Goal: Communication & Community: Answer question/provide support

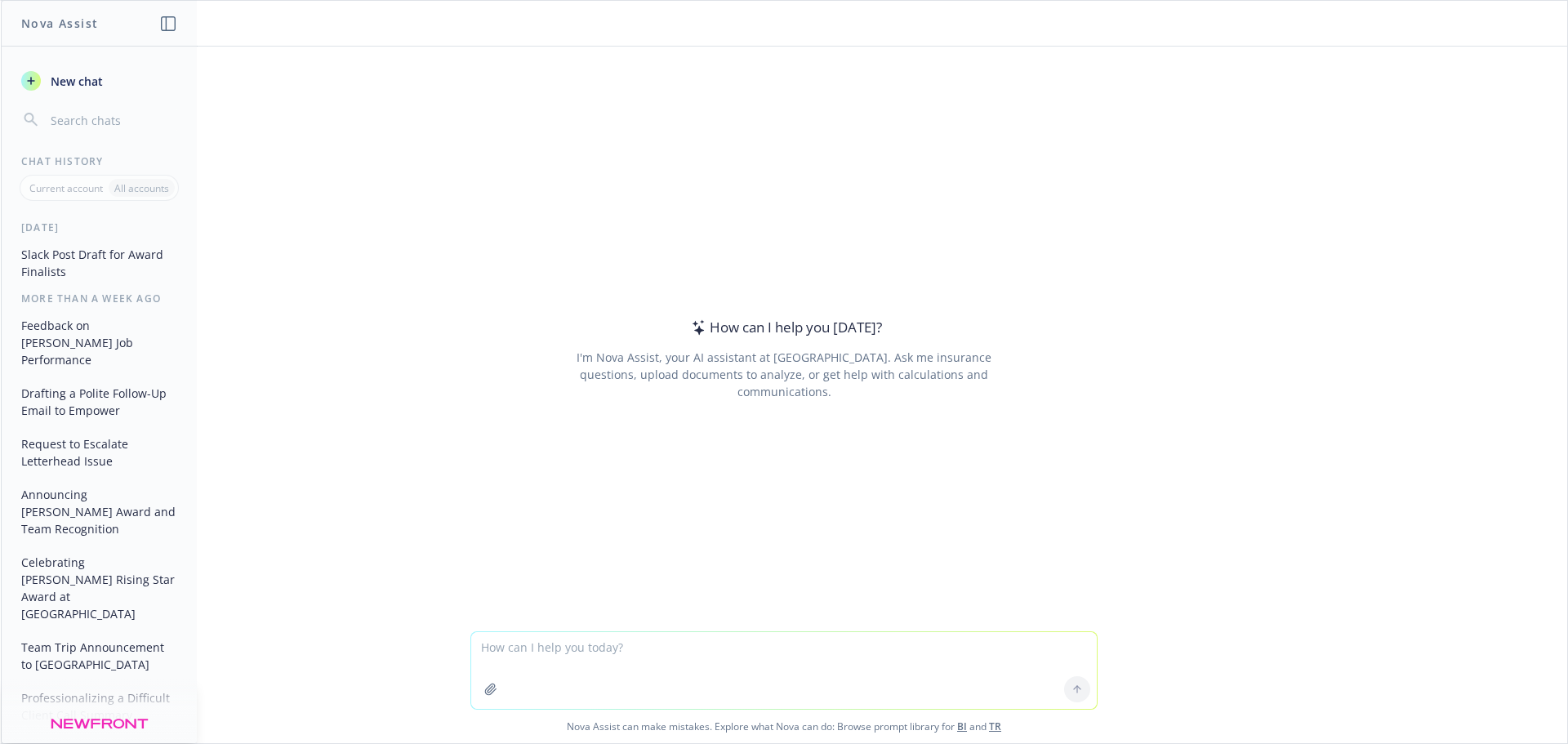
click at [554, 652] on textarea at bounding box center [784, 670] width 626 height 77
type textarea "Can you condense this firm profile to 100 words or less?"
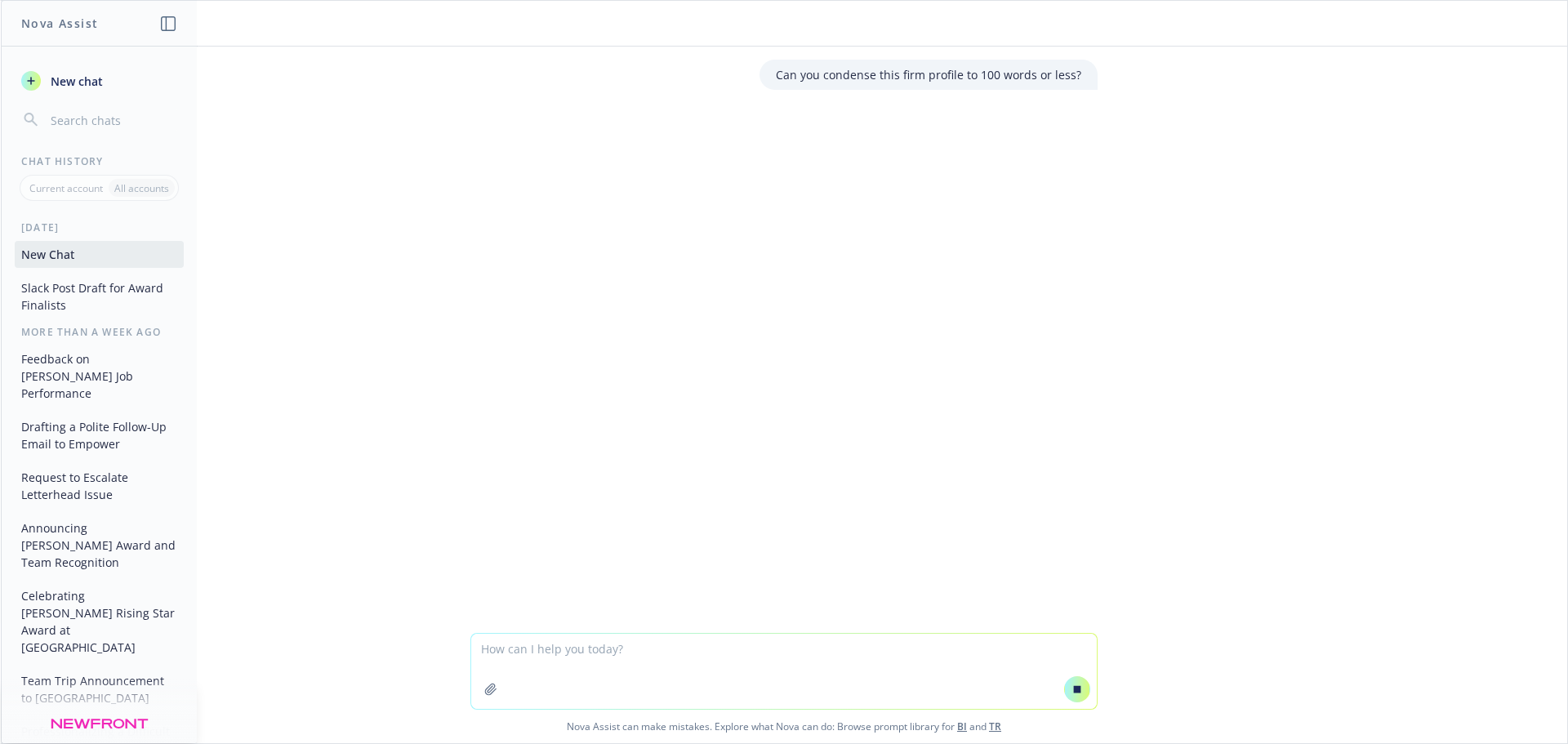
type textarea "Being a 401(k) registered investment advisor uniquely positions us to impact th…"
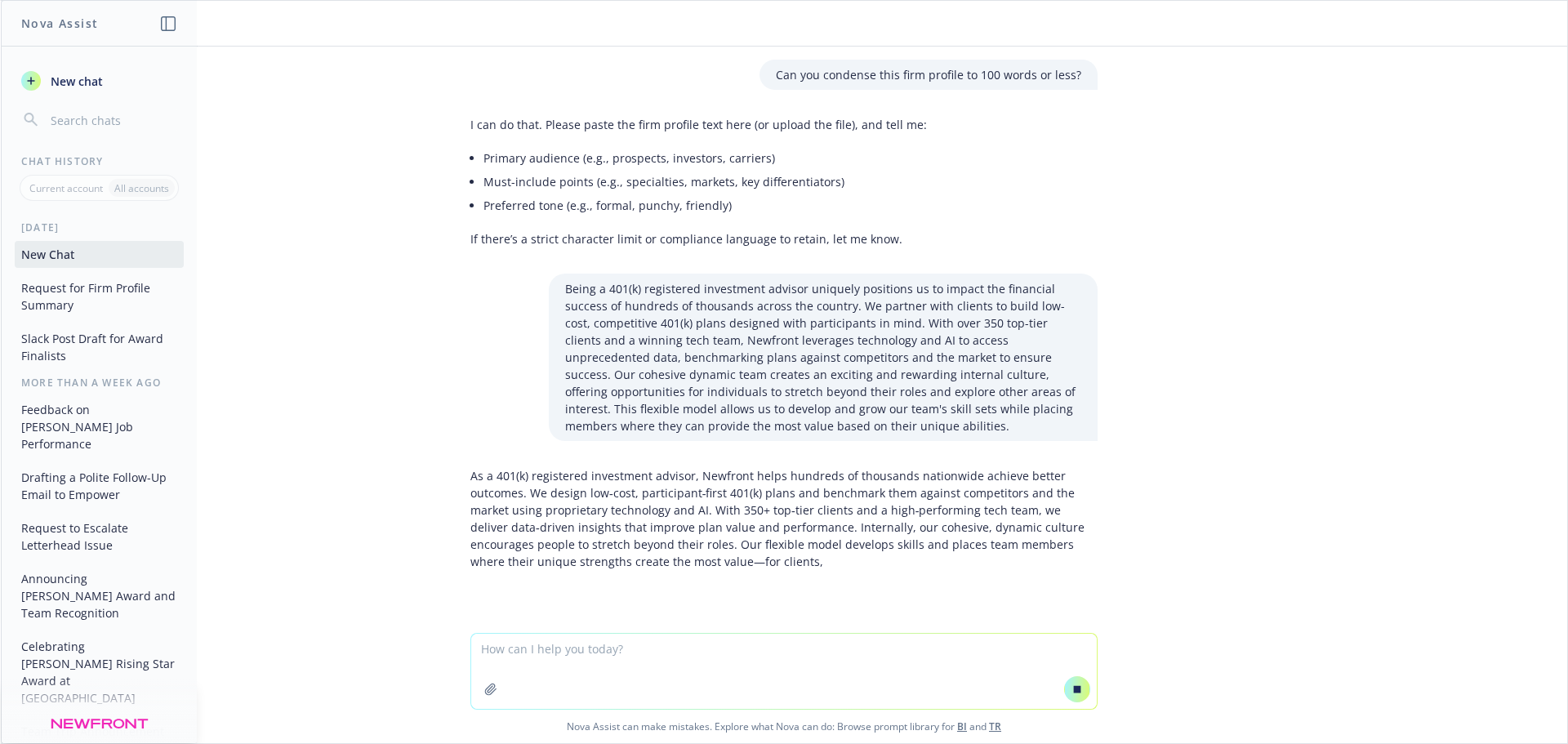
scroll to position [41, 0]
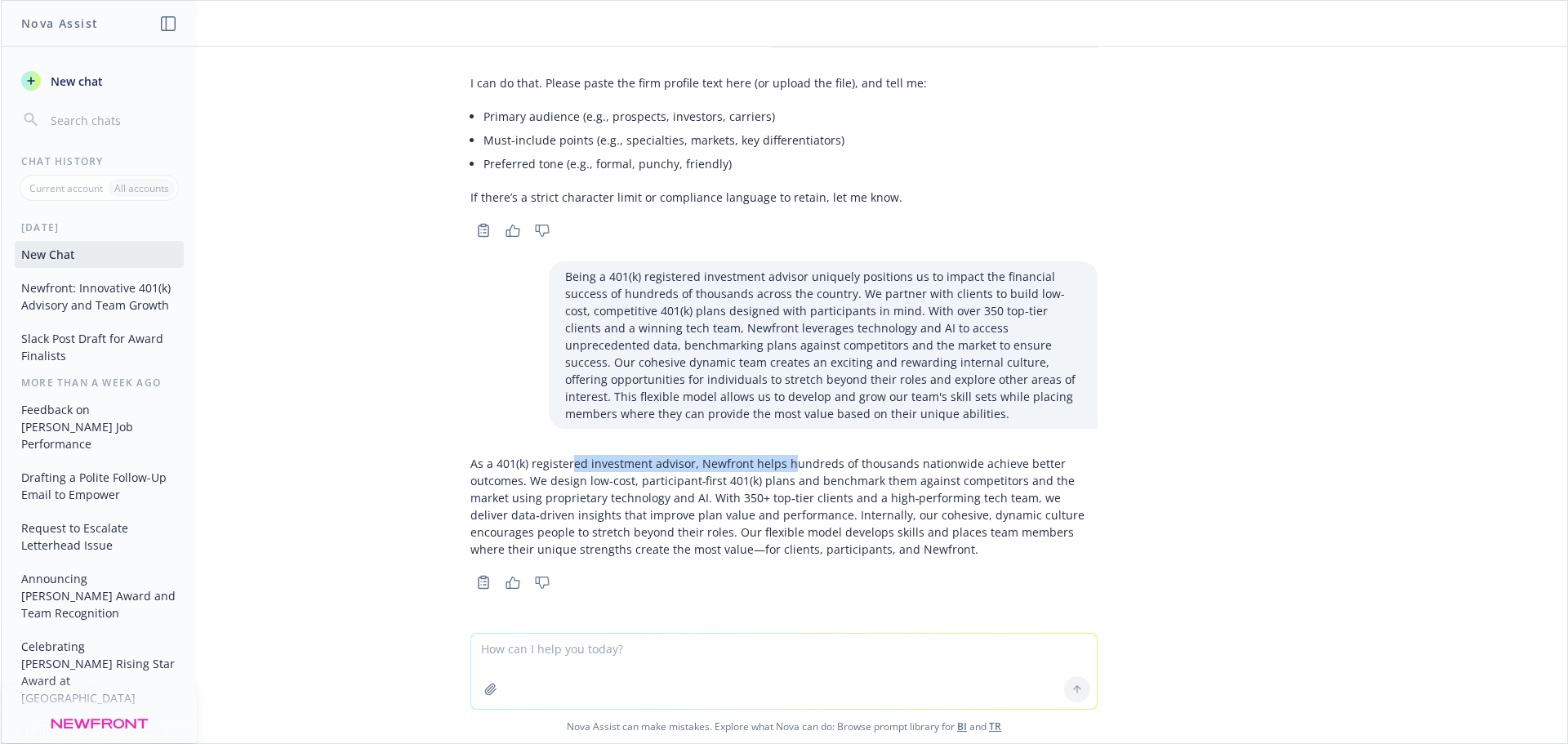
drag, startPoint x: 558, startPoint y: 469, endPoint x: 778, endPoint y: 469, distance: 220.0
click at [778, 469] on p "As a 401(k) registered investment advisor, Newfront helps hundreds of thousands…" at bounding box center [784, 506] width 627 height 103
click at [801, 535] on p "As a 401(k) registered investment advisor, Newfront helps hundreds of thousands…" at bounding box center [784, 506] width 627 height 103
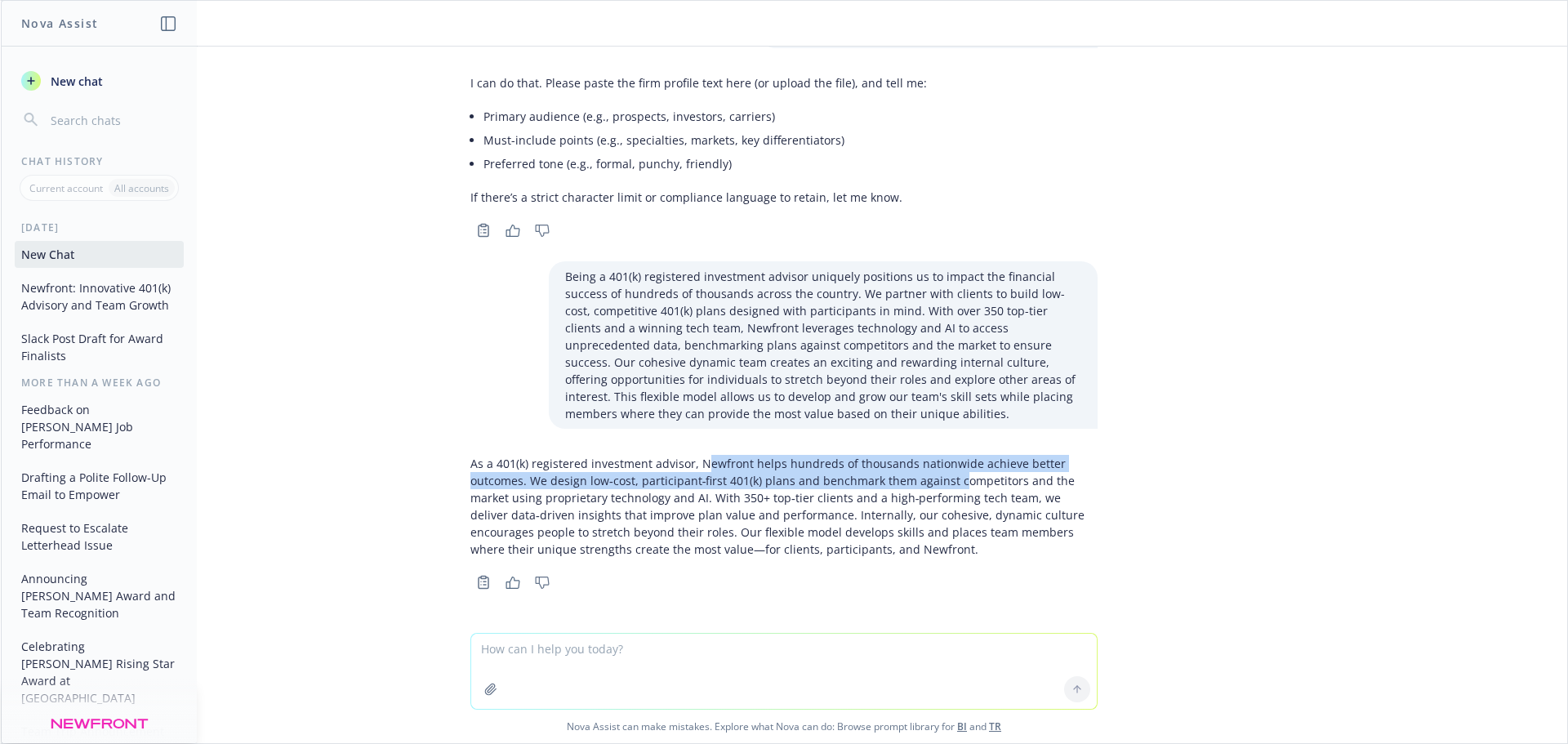
drag, startPoint x: 689, startPoint y: 462, endPoint x: 941, endPoint y: 485, distance: 253.0
click at [941, 485] on p "As a 401(k) registered investment advisor, Newfront helps hundreds of thousands…" at bounding box center [784, 506] width 627 height 103
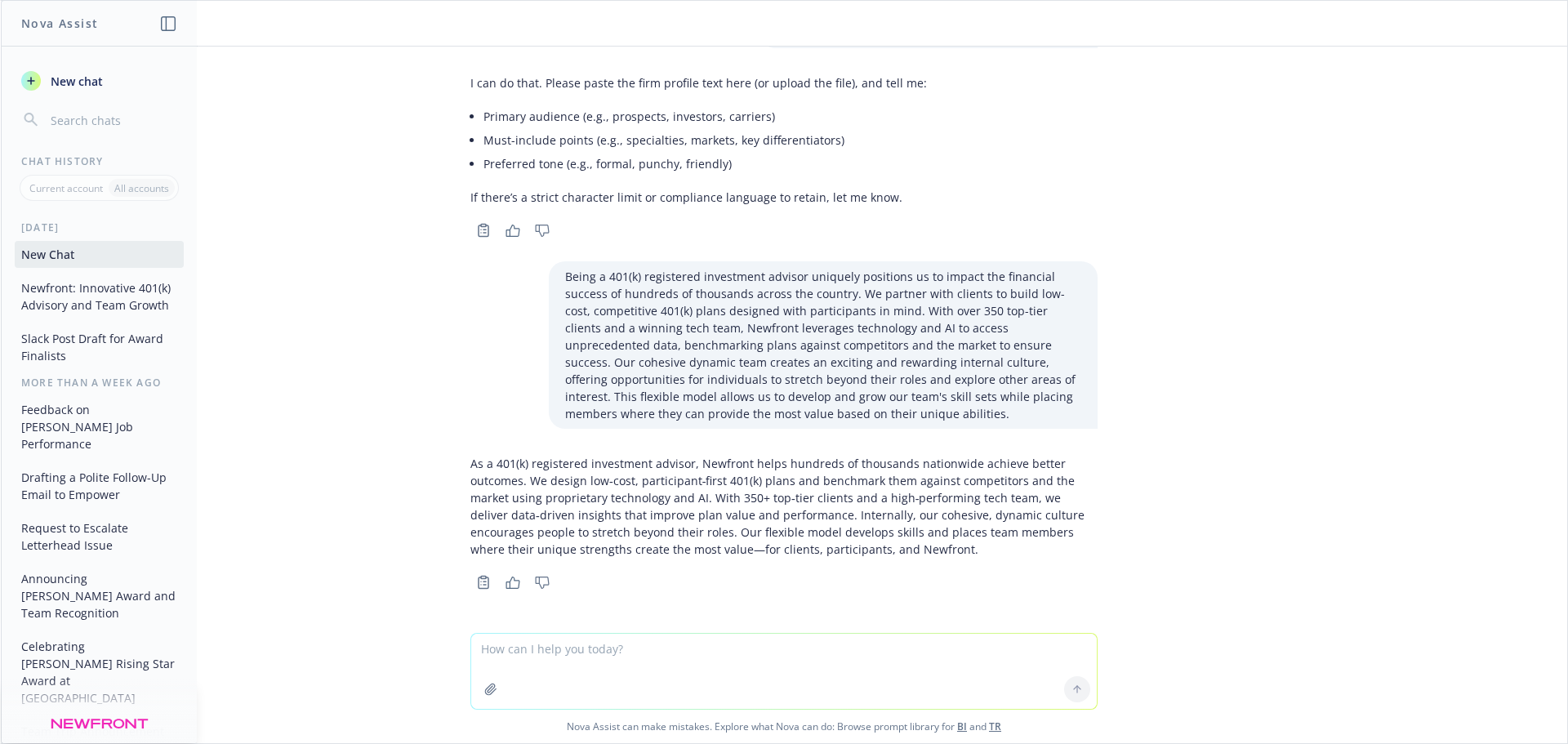
click at [946, 555] on p "As a 401(k) registered investment advisor, Newfront helps hundreds of thousands…" at bounding box center [784, 506] width 627 height 103
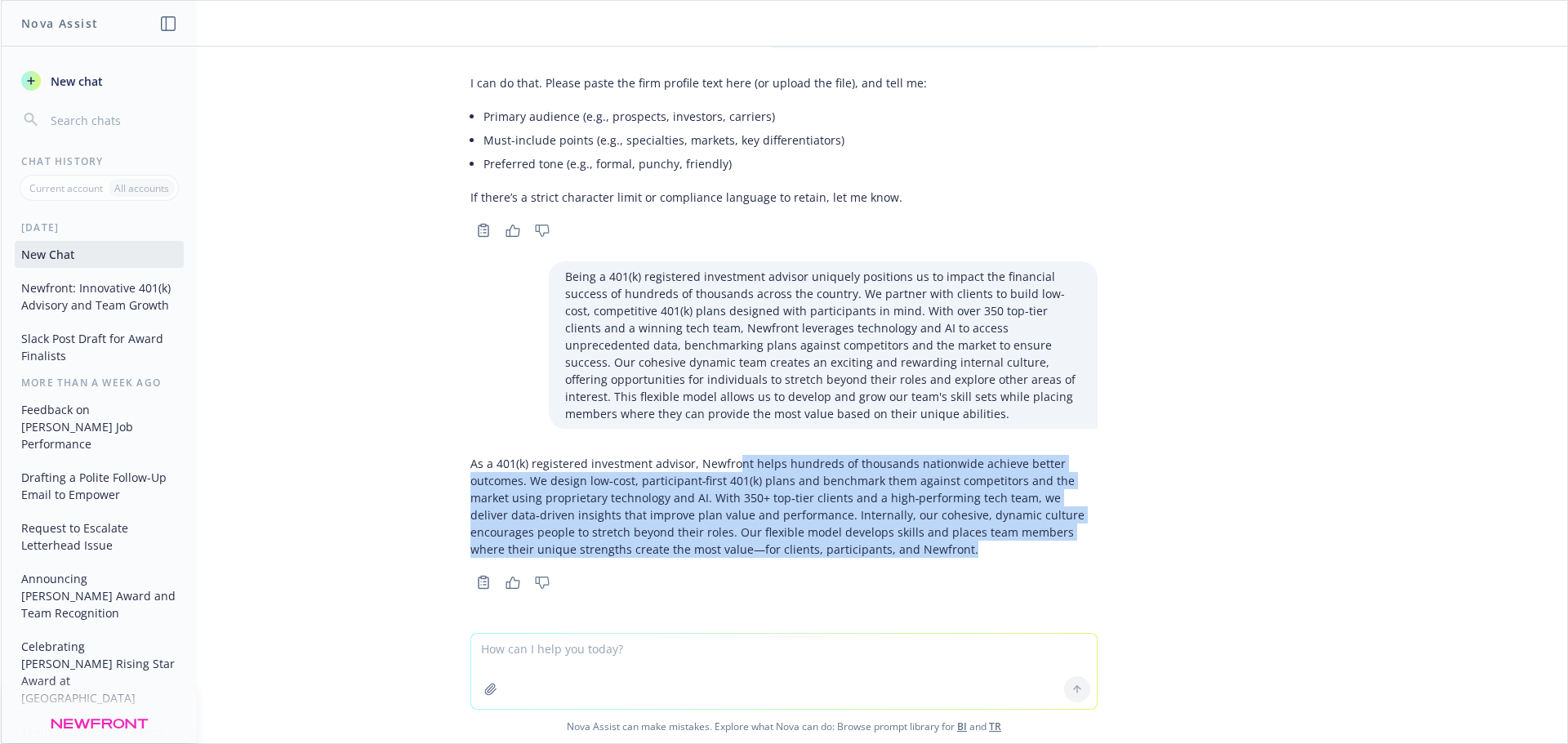
drag, startPoint x: 719, startPoint y: 466, endPoint x: 1038, endPoint y: 556, distance: 331.5
click at [1038, 556] on p "As a 401(k) registered investment advisor, Newfront helps hundreds of thousands…" at bounding box center [784, 506] width 627 height 103
click at [919, 486] on p "As a 401(k) registered investment advisor, Newfront helps hundreds of thousands…" at bounding box center [784, 506] width 627 height 103
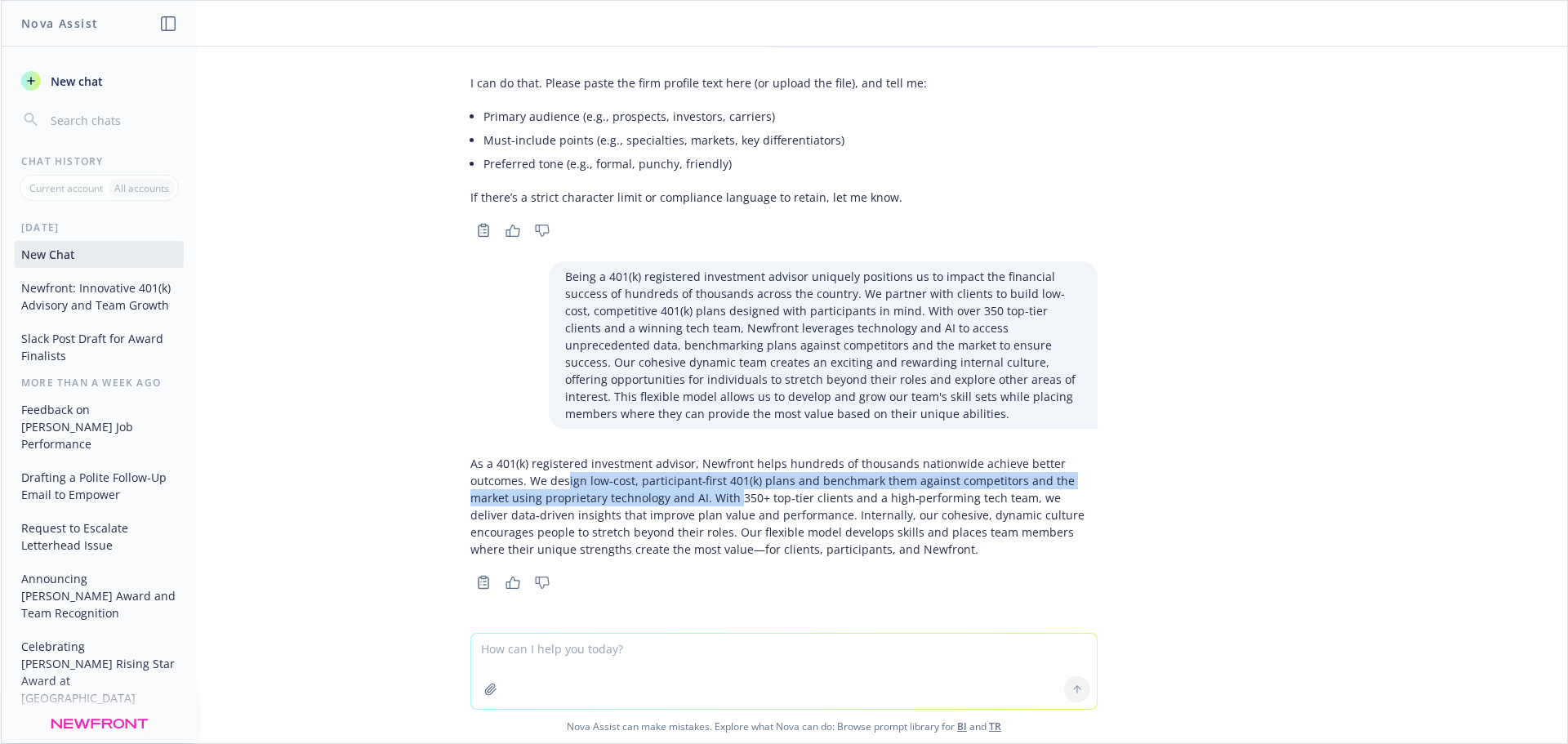
drag, startPoint x: 554, startPoint y: 481, endPoint x: 723, endPoint y: 496, distance: 169.7
click at [723, 496] on p "As a 401(k) registered investment advisor, Newfront helps hundreds of thousands…" at bounding box center [784, 506] width 627 height 103
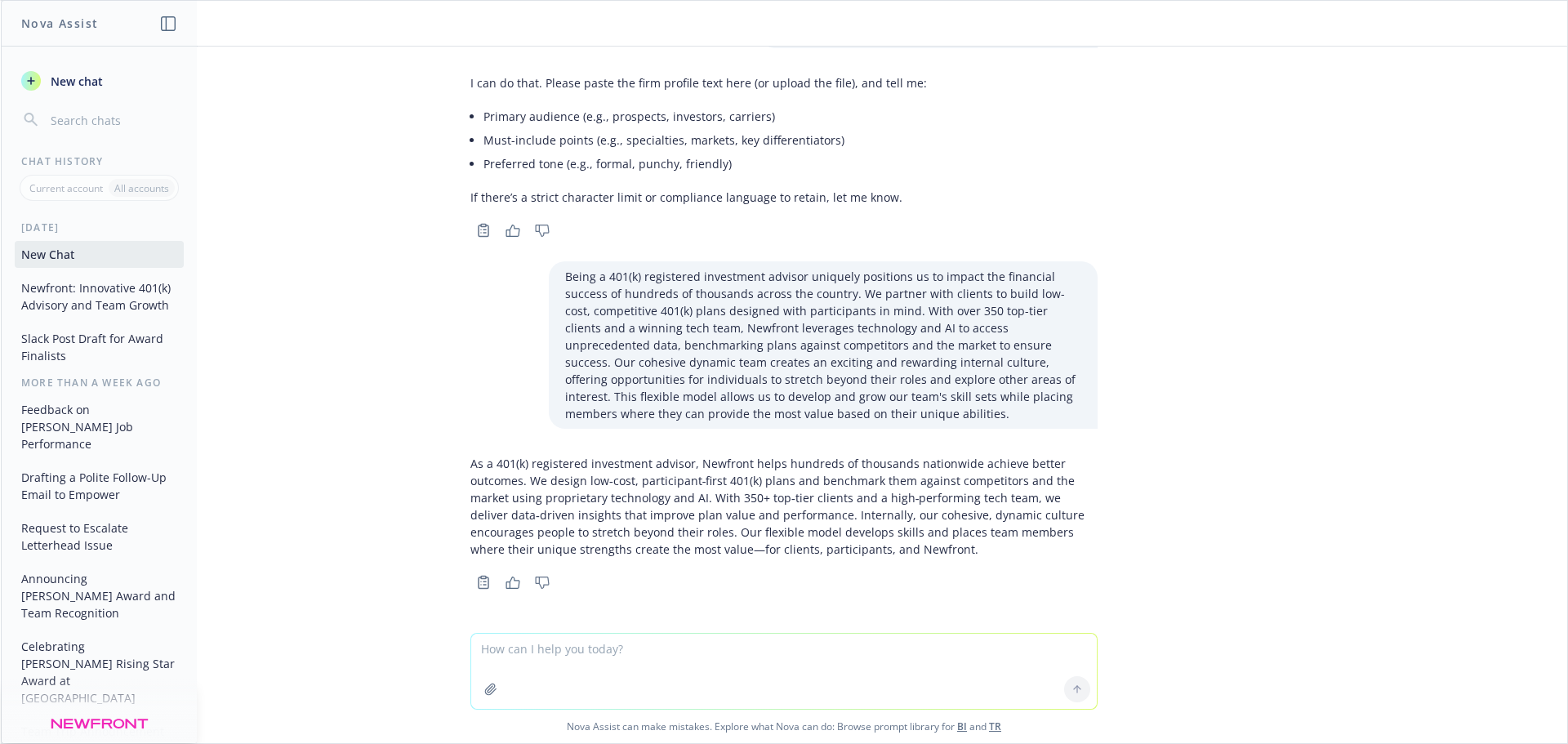
click at [801, 560] on div "As a 401(k) registered investment advisor, Newfront helps hundreds of thousands…" at bounding box center [784, 506] width 627 height 116
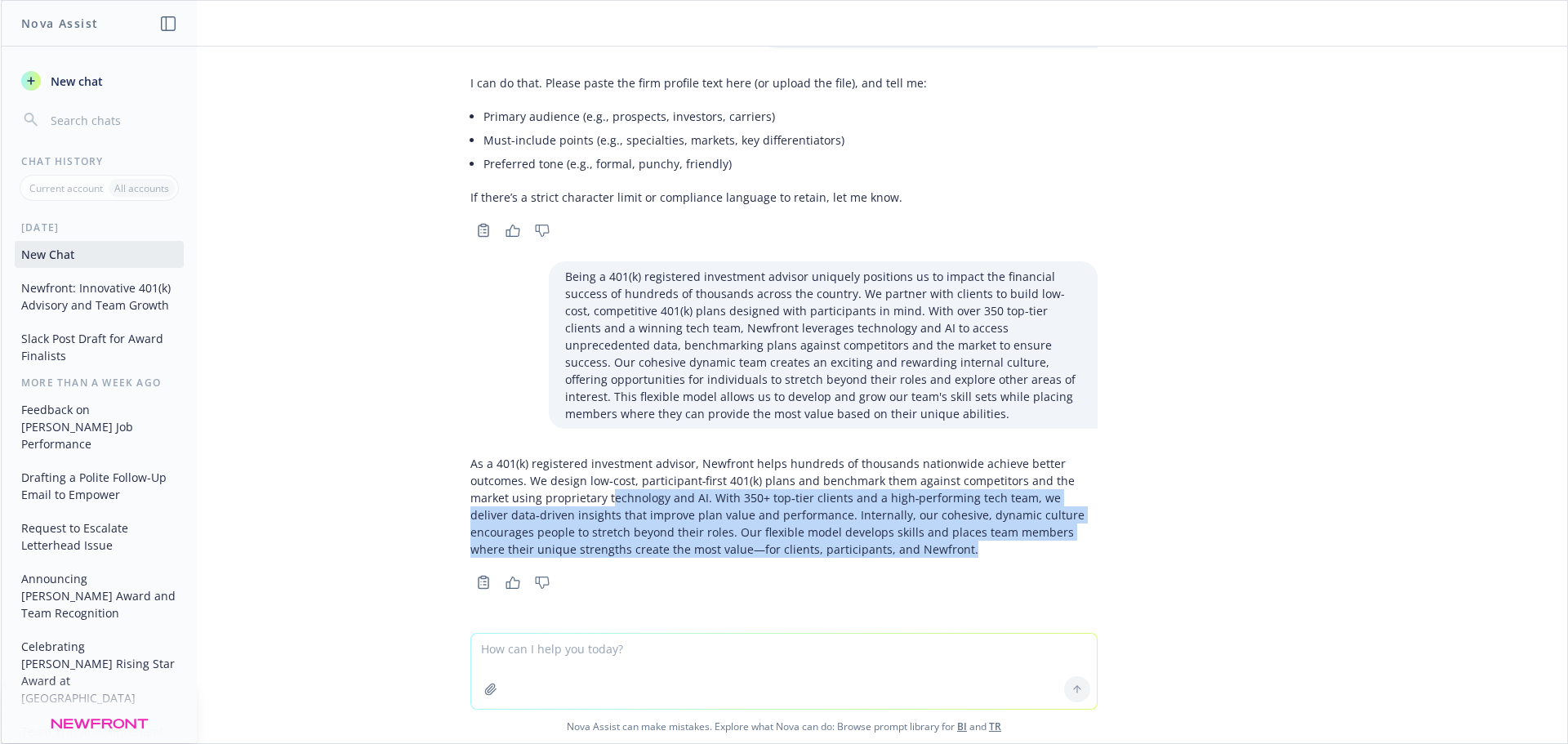
drag, startPoint x: 597, startPoint y: 502, endPoint x: 843, endPoint y: 554, distance: 251.4
click at [843, 554] on p "As a 401(k) registered investment advisor, Newfront helps hundreds of thousands…" at bounding box center [784, 506] width 627 height 103
click at [932, 529] on p "As a 401(k) registered investment advisor, Newfront helps hundreds of thousands…" at bounding box center [784, 506] width 627 height 103
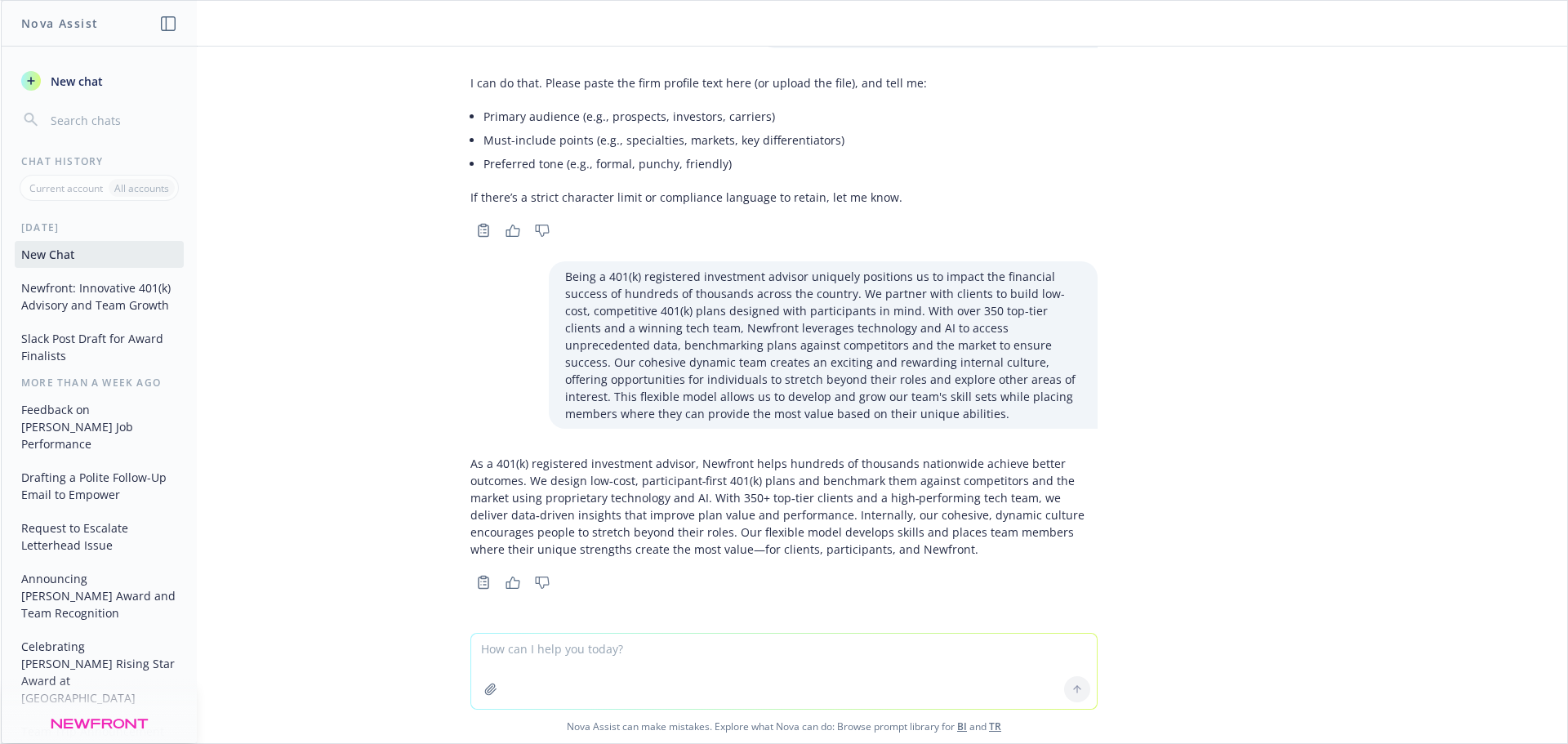
click at [843, 545] on p "As a 401(k) registered investment advisor, Newfront helps hundreds of thousands…" at bounding box center [784, 506] width 627 height 103
click at [616, 656] on textarea at bounding box center [784, 671] width 626 height 75
type textarea "Can you give me other otpions for the first sentence"
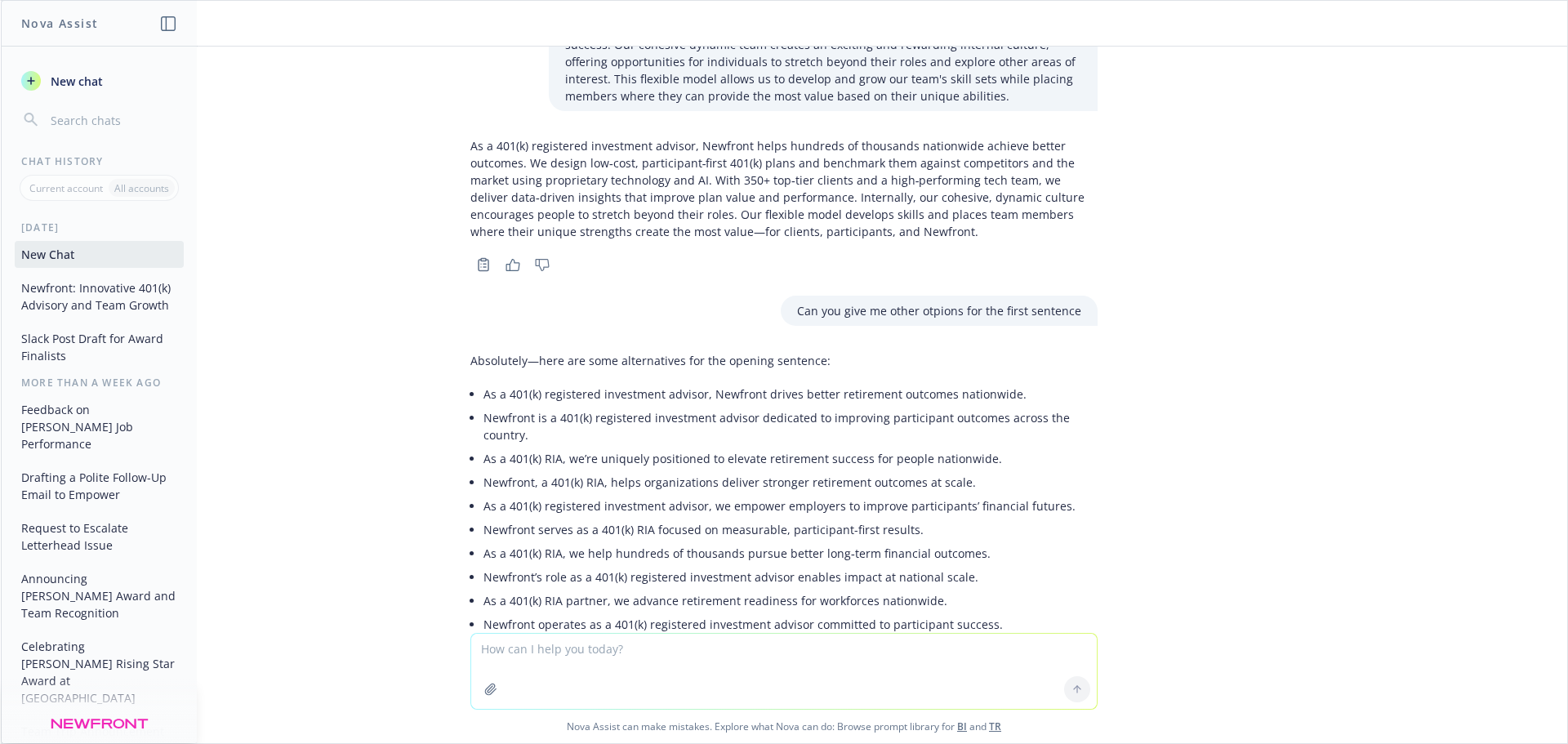
scroll to position [240, 0]
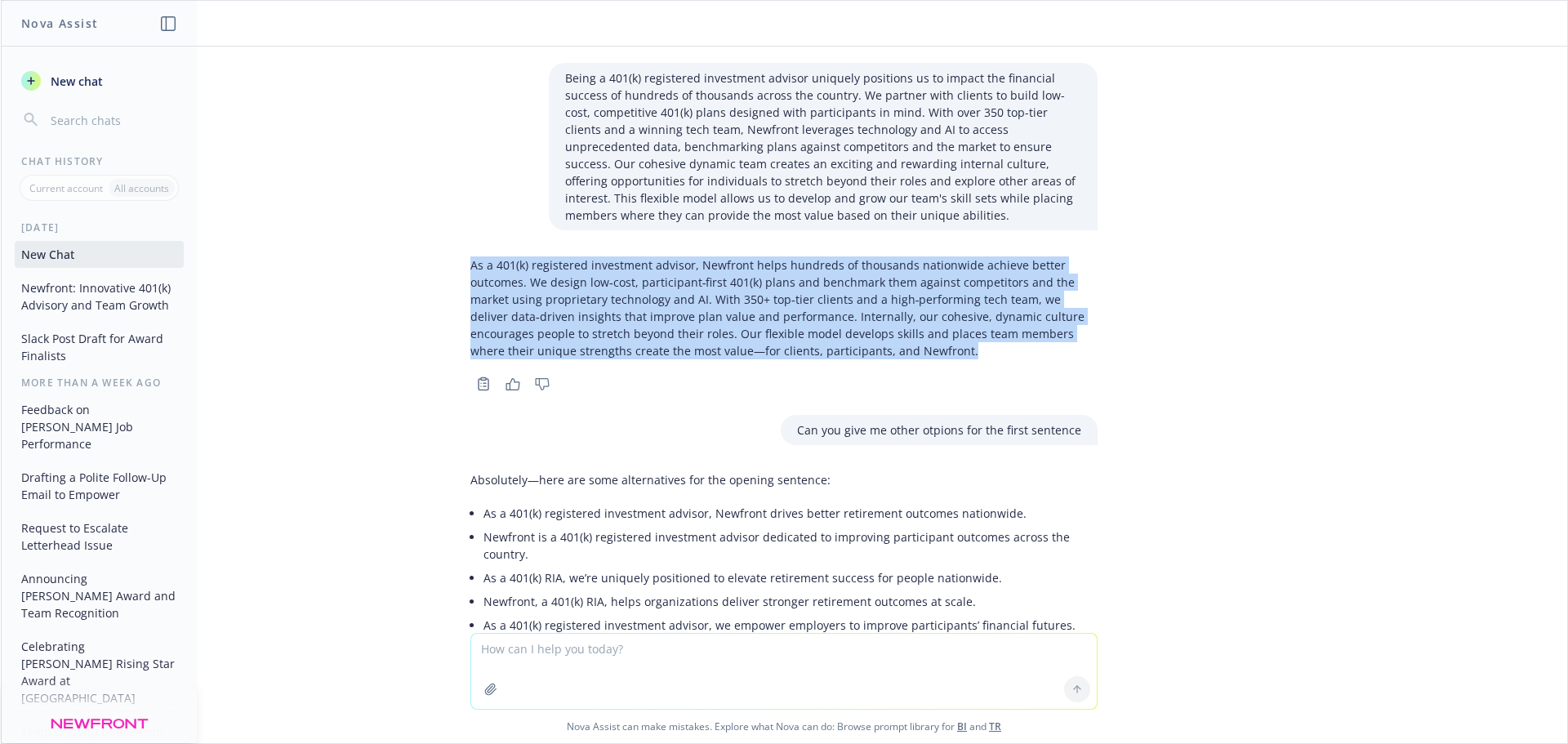
drag, startPoint x: 461, startPoint y: 268, endPoint x: 842, endPoint y: 351, distance: 389.9
click at [842, 351] on p "As a 401(k) registered investment advisor, Newfront helps hundreds of thousands…" at bounding box center [784, 307] width 627 height 103
copy p "As a 401(k) registered investment advisor, Newfront helps hundreds of thousands…"
drag, startPoint x: 585, startPoint y: 565, endPoint x: 602, endPoint y: 491, distance: 75.9
click at [585, 565] on li "Newfront is a 401(k) registered investment advisor dedicated to improving parti…" at bounding box center [790, 545] width 614 height 41
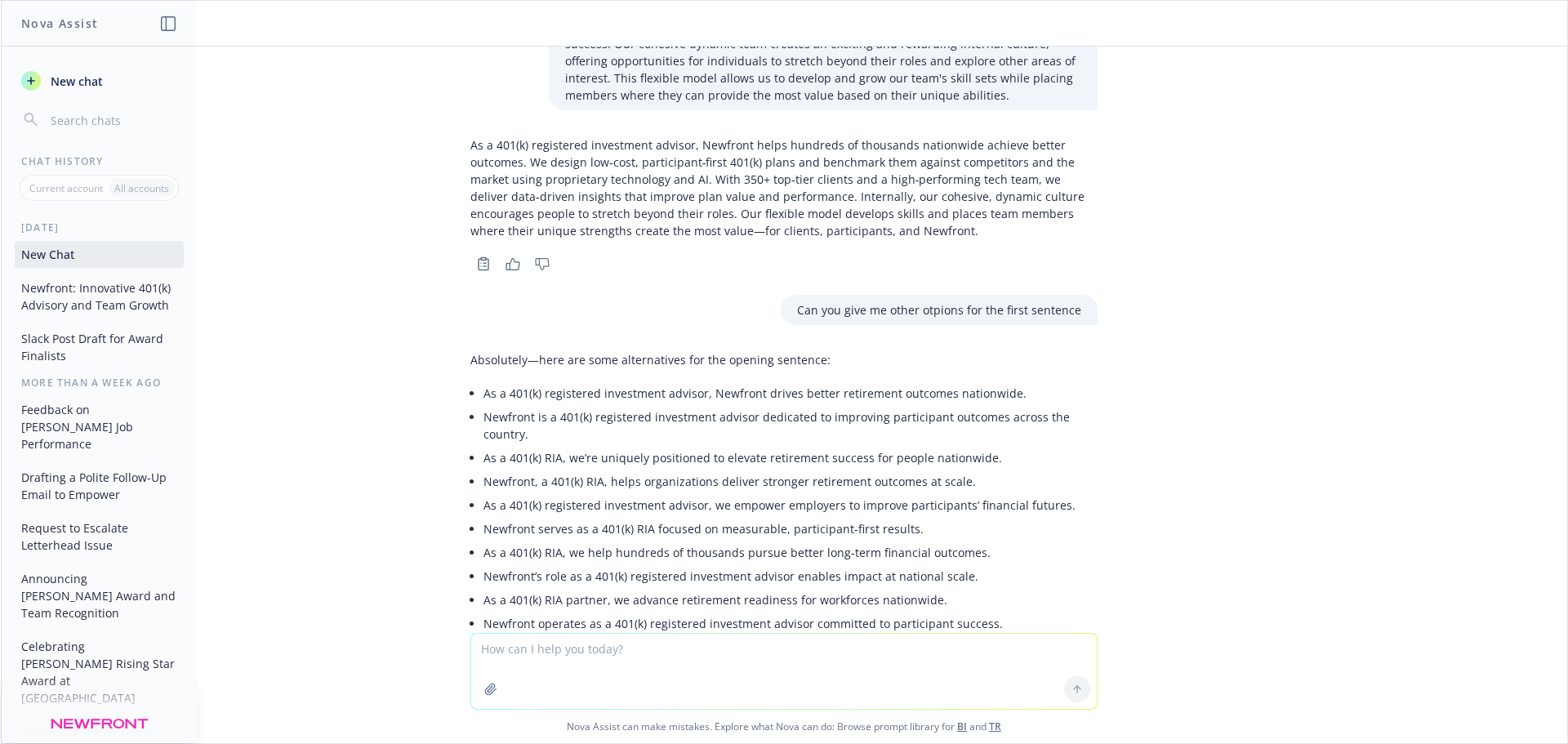
scroll to position [485, 0]
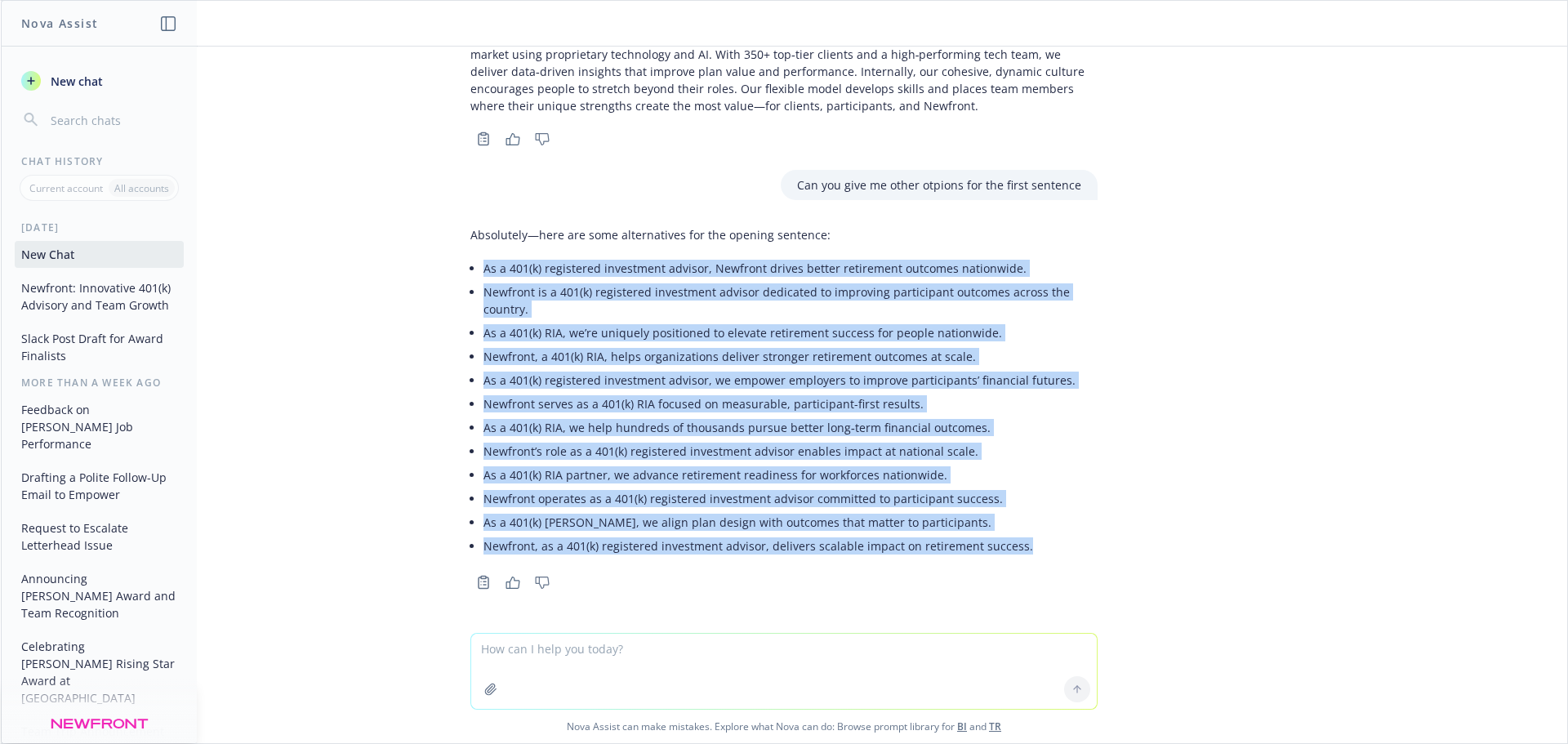
drag, startPoint x: 1014, startPoint y: 551, endPoint x: 465, endPoint y: 273, distance: 615.4
click at [471, 273] on div "Absolutely—here are some alternatives for the opening sentence: As a 401(k) reg…" at bounding box center [784, 392] width 627 height 345
copy ul "Lo i 773(d) sitametcon adipiscing elitsed, Doeiusmo tempor incidi utlaboreet do…"
click at [554, 398] on li "Newfront serves as a 401(k) RIA focused on measurable, participant-first result…" at bounding box center [790, 403] width 614 height 24
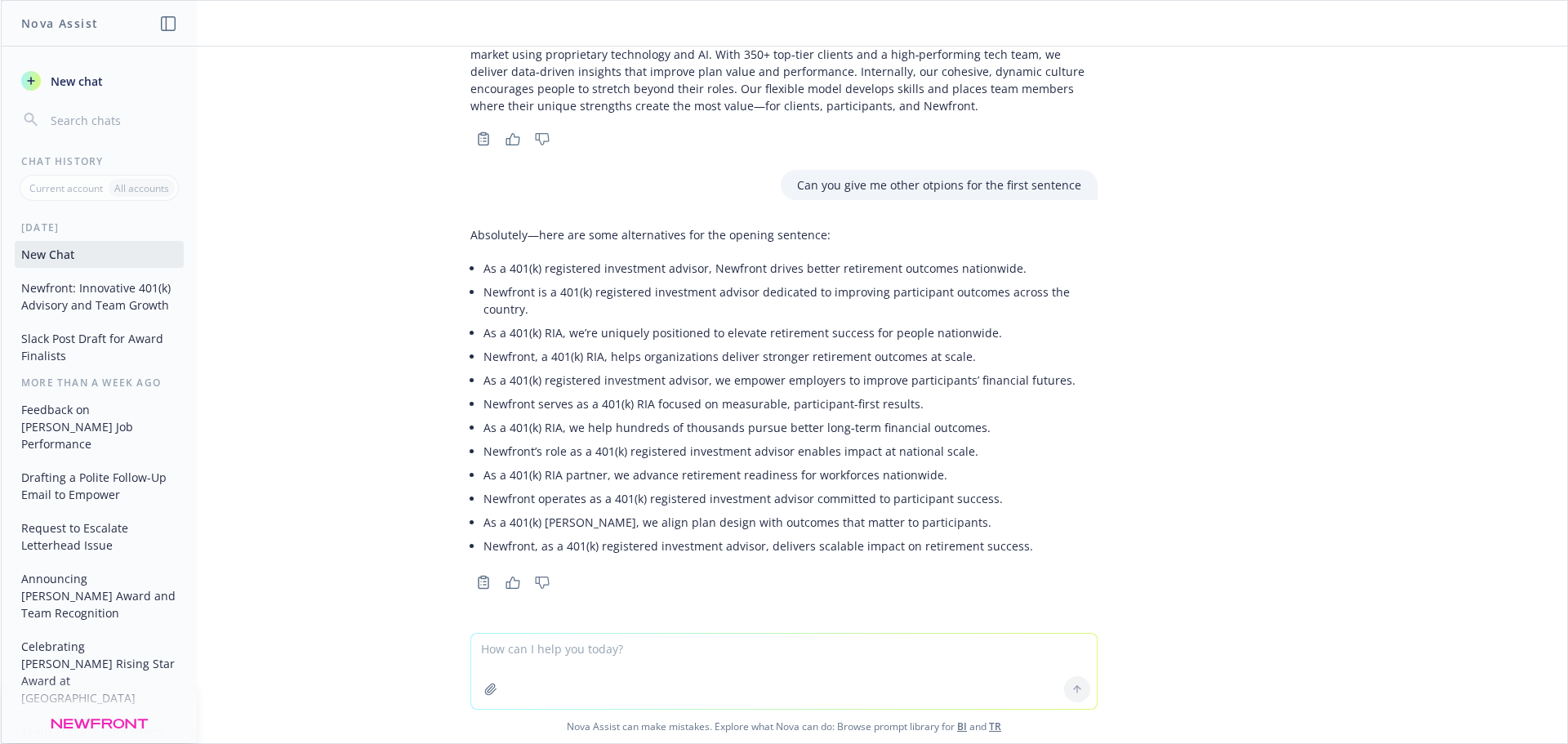
click at [551, 651] on textarea at bounding box center [784, 671] width 626 height 75
type textarea "Thanks add in the second bullet. Can you also rewrite sentence 2?"
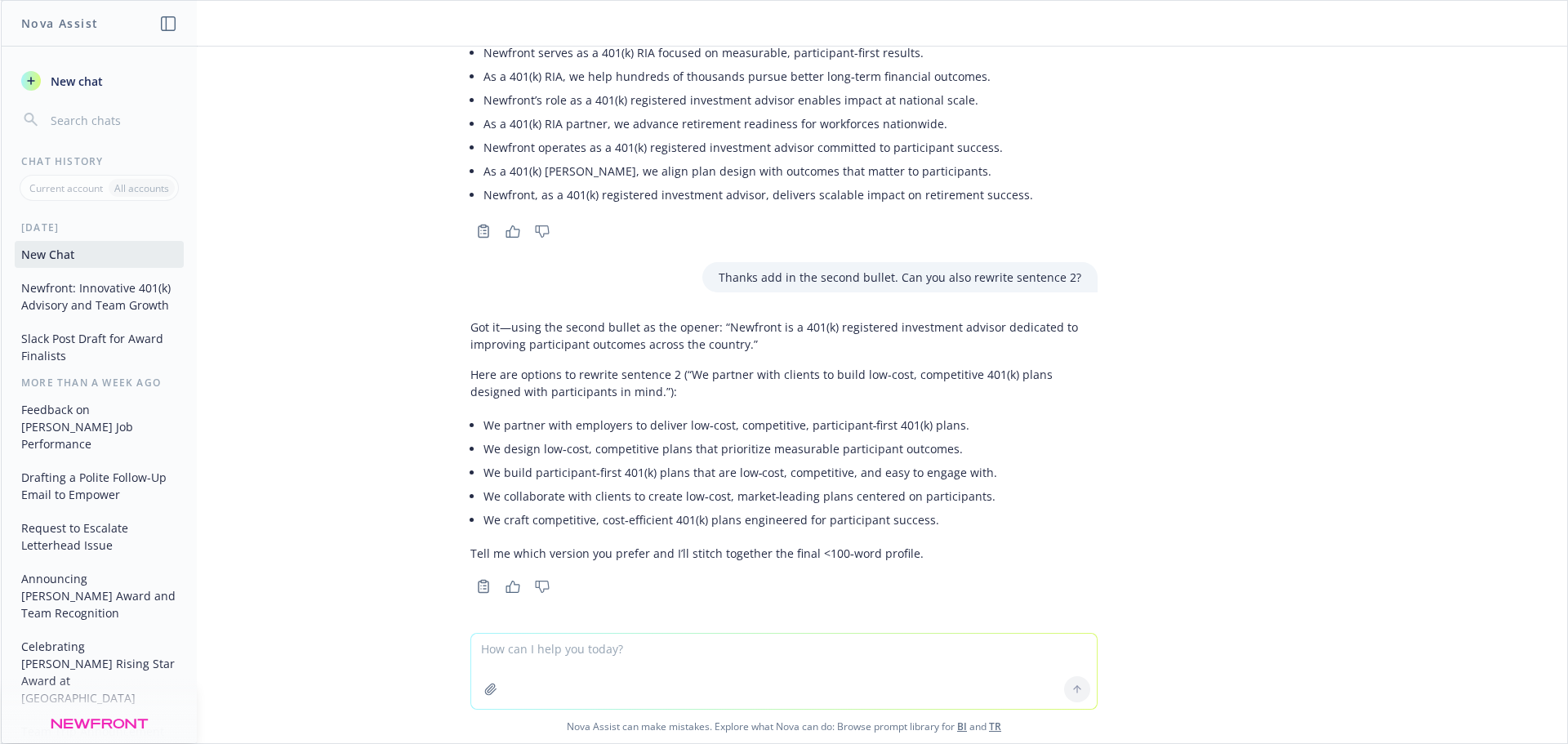
scroll to position [840, 0]
click at [541, 431] on li "We partner with employers to deliver low‑cost, competitive, participant‑first 4…" at bounding box center [790, 421] width 614 height 24
click at [705, 428] on li "We partner with employers to deliver low‑cost, competitive, participant‑first 4…" at bounding box center [790, 421] width 614 height 24
click at [893, 445] on li "We design low‑cost, competitive plans that prioritize measurable participant ou…" at bounding box center [790, 444] width 614 height 24
click at [770, 505] on li "We craft competitive, cost‑efficient 401(k) plans engineered for participant su…" at bounding box center [790, 515] width 614 height 24
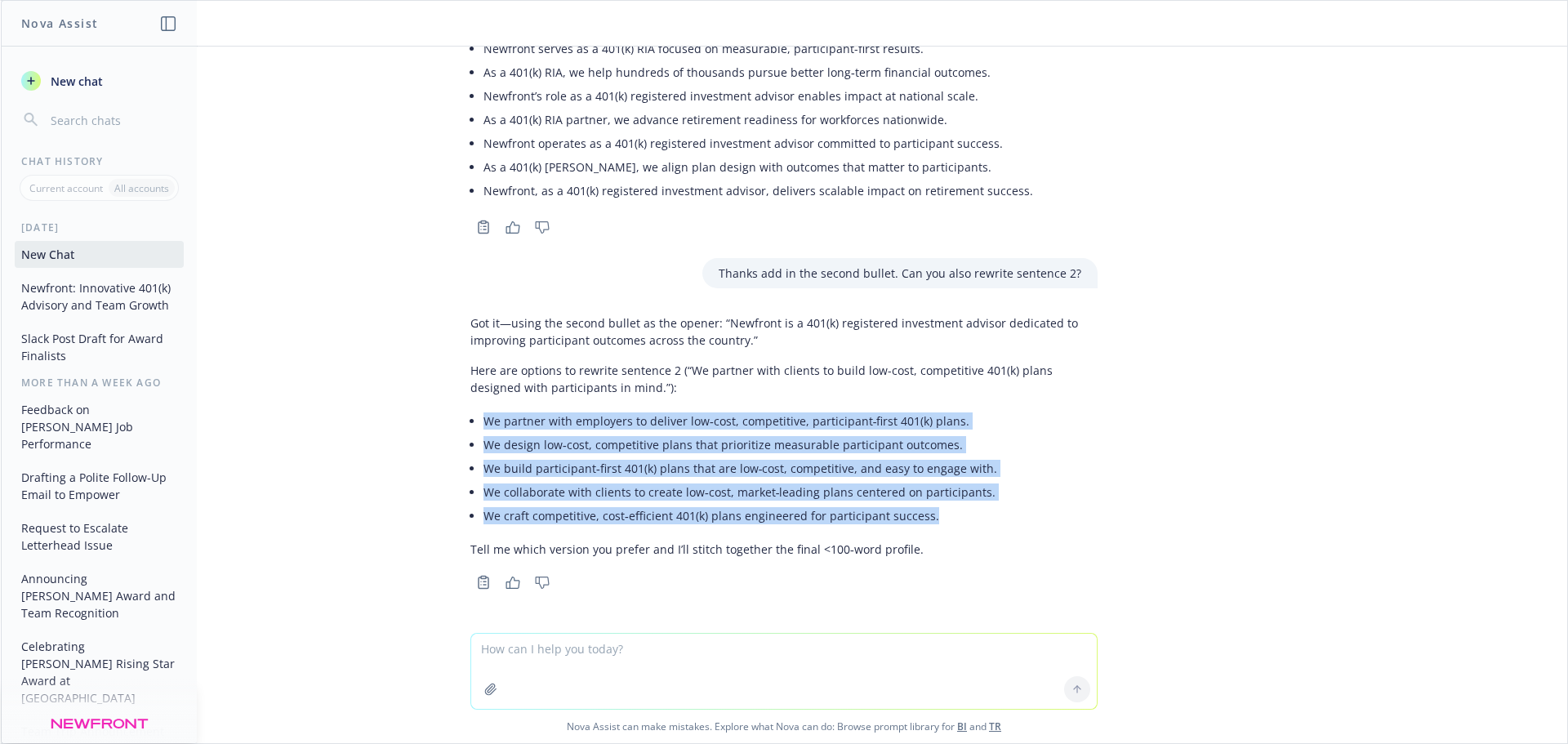
drag, startPoint x: 917, startPoint y: 512, endPoint x: 462, endPoint y: 420, distance: 464.2
click at [471, 420] on div "Got it—using the second bullet as the opener: “Newfront is a 401(k) registered …" at bounding box center [784, 436] width 627 height 256
copy ul "We partner with employers to deliver low‑cost, competitive, participant‑first 4…"
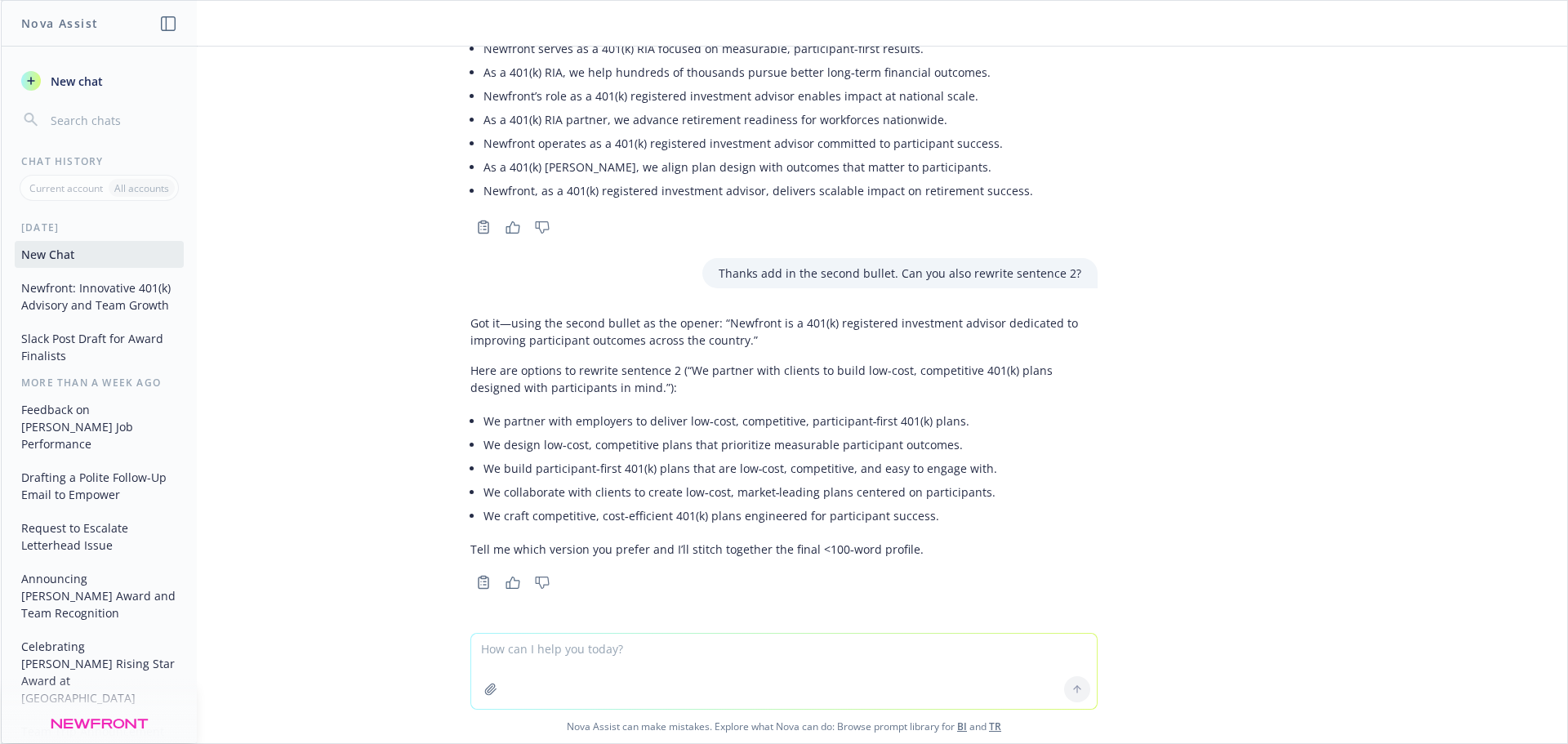
click at [571, 649] on textarea at bounding box center [784, 671] width 626 height 75
drag, startPoint x: 592, startPoint y: 515, endPoint x: 926, endPoint y: 518, distance: 334.0
click at [926, 518] on li "We craft competitive, cost‑efficient 401(k) plans engineered for participant su…" at bounding box center [790, 515] width 614 height 24
click at [560, 509] on li "We craft competitive, cost‑efficient 401(k) plans engineered for participant su…" at bounding box center [790, 515] width 614 height 24
drag, startPoint x: 944, startPoint y: 421, endPoint x: 448, endPoint y: 427, distance: 496.0
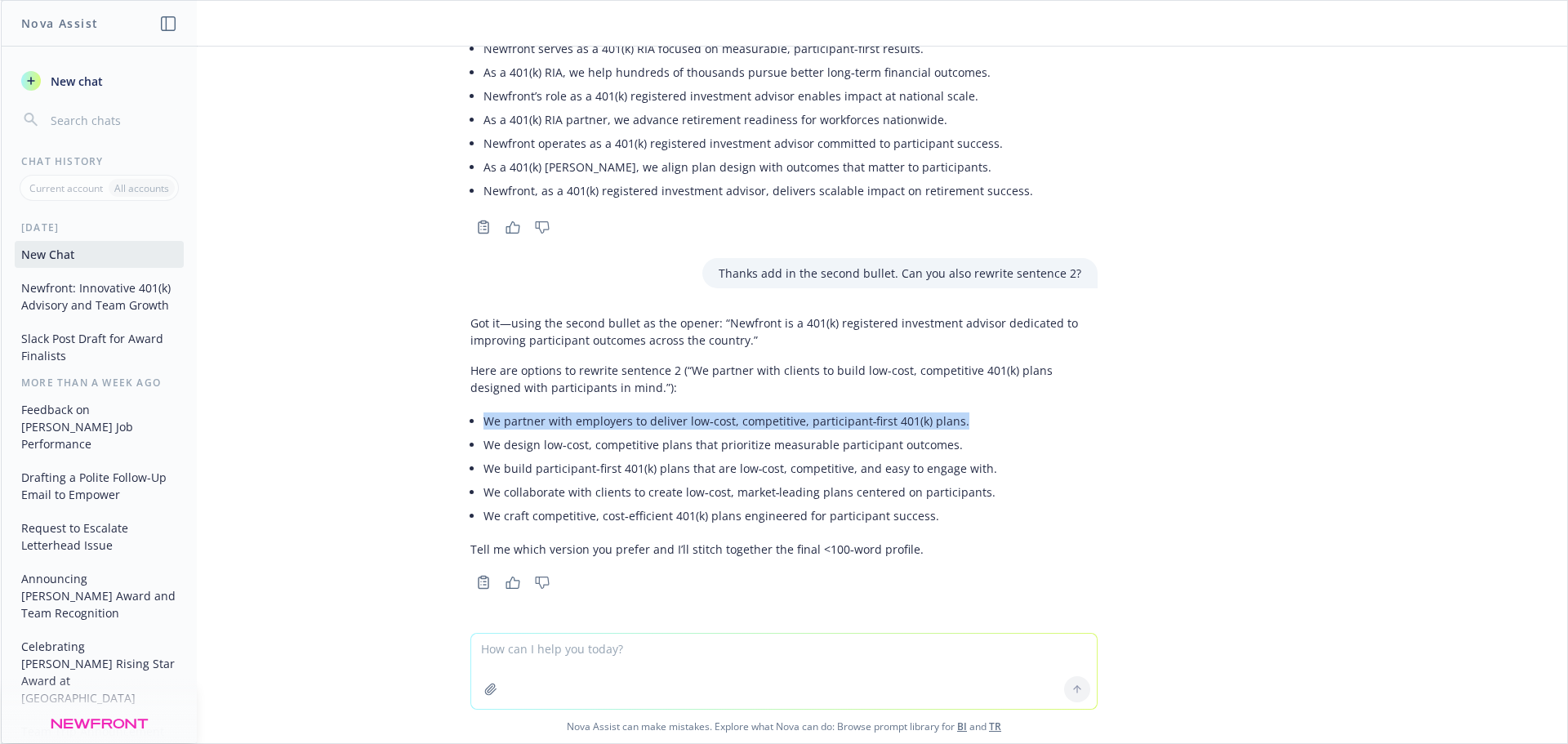
click at [457, 427] on div "Got it—using the second bullet as the opener: “Newfront is a 401(k) registered …" at bounding box center [784, 451] width 653 height 286
copy li "We partner with employers to deliver low‑cost, competitive, participant‑first 4…"
click at [575, 432] on li "We design low‑cost, competitive plans that prioritize measurable participant ou…" at bounding box center [790, 444] width 614 height 24
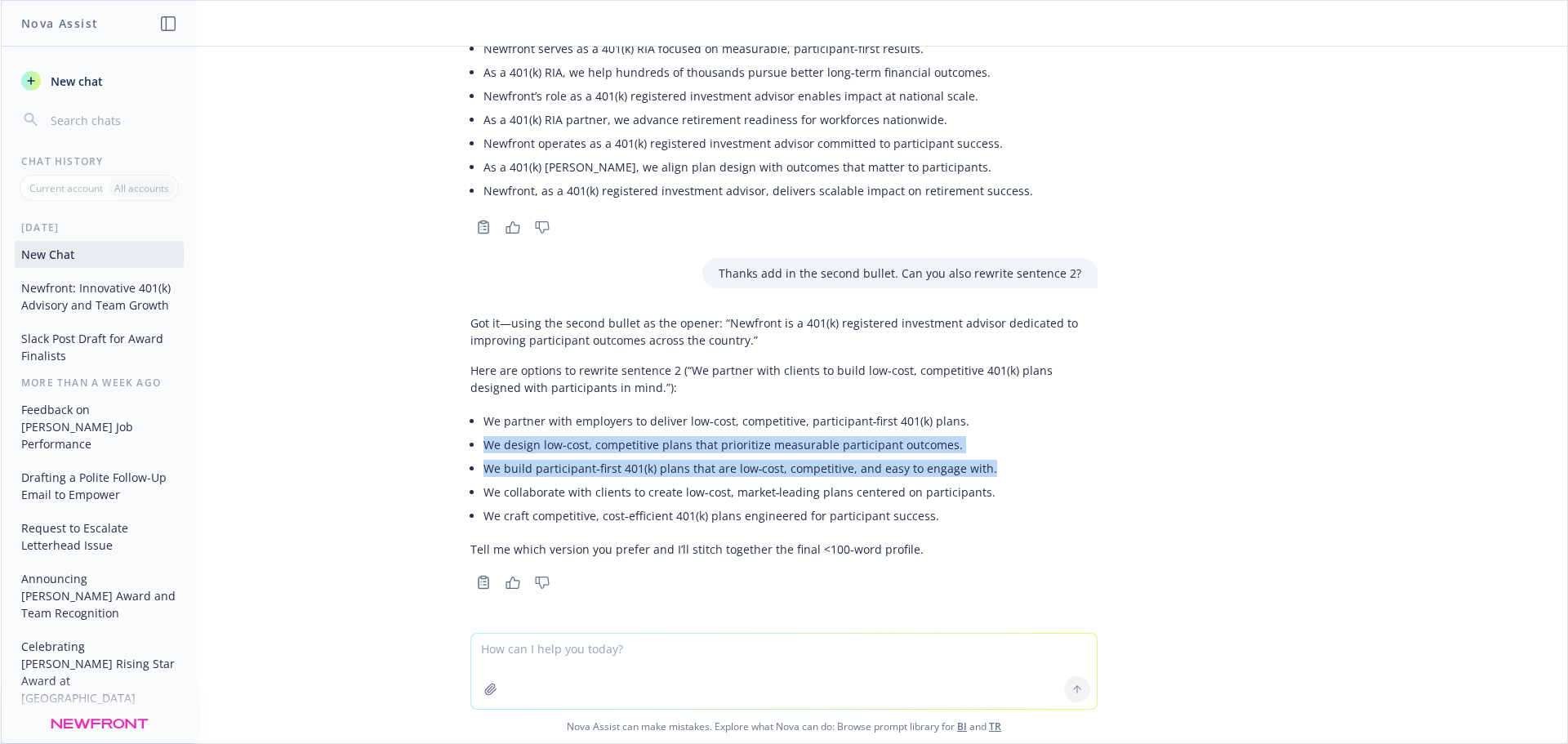
drag, startPoint x: 971, startPoint y: 469, endPoint x: 448, endPoint y: 446, distance: 523.5
click at [457, 446] on div "Got it—using the second bullet as the opener: “Newfront is a 401(k) registered …" at bounding box center [784, 451] width 653 height 286
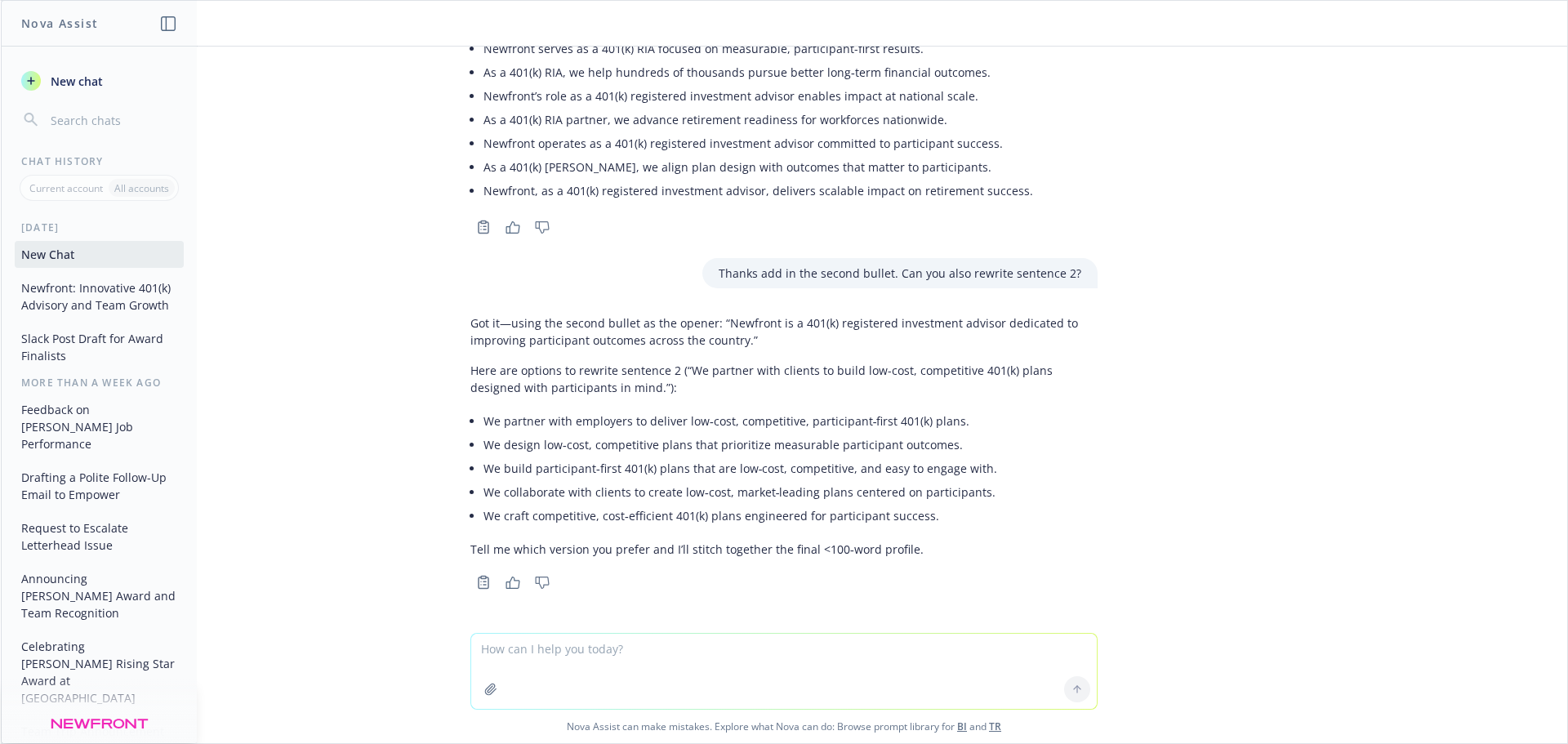
click at [652, 483] on li "We collaborate with clients to create low‑cost, market‑leading plans centered o…" at bounding box center [790, 492] width 614 height 24
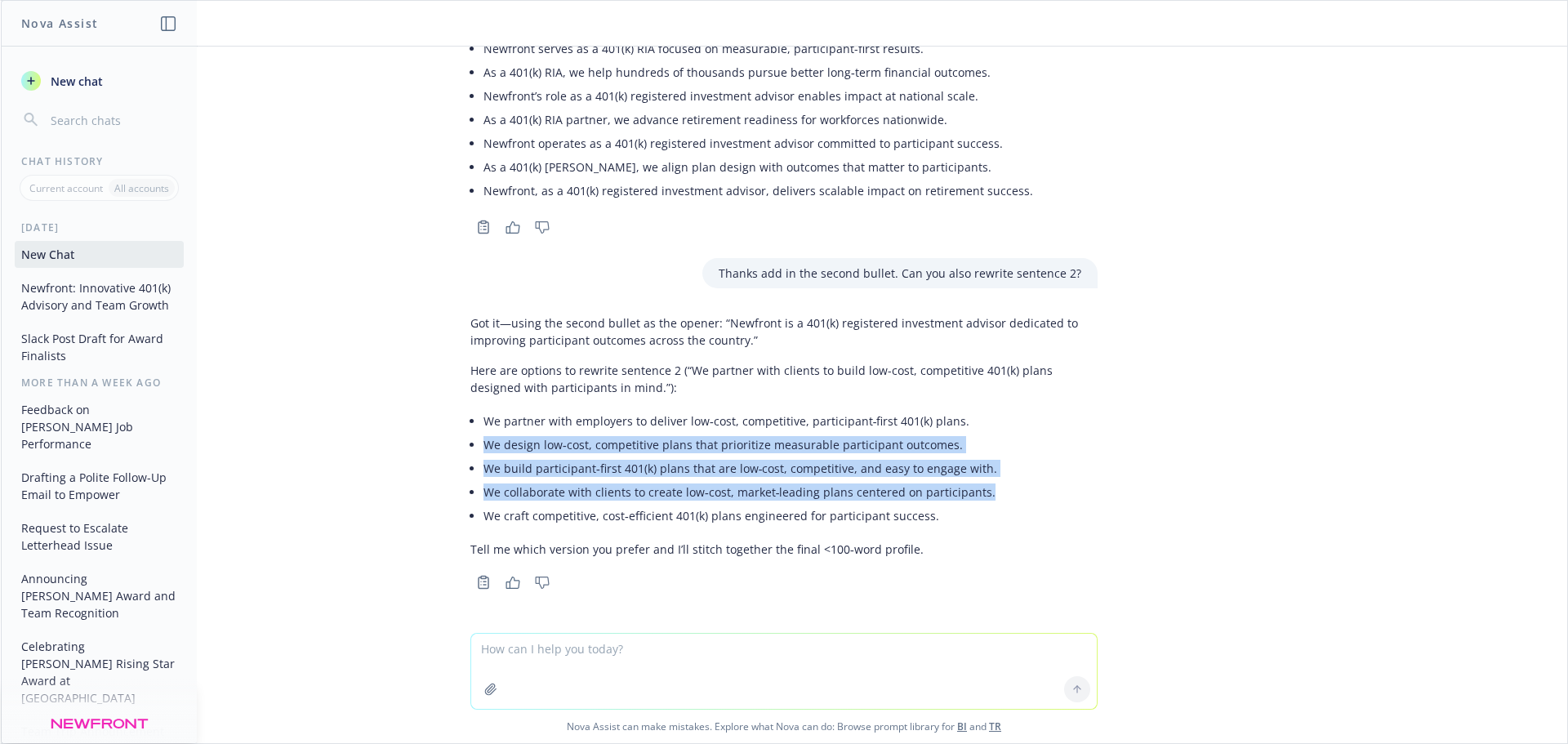
drag, startPoint x: 969, startPoint y: 493, endPoint x: 469, endPoint y: 439, distance: 502.9
click at [471, 439] on div "Got it—using the second bullet as the opener: “Newfront is a 401(k) registered …" at bounding box center [784, 436] width 627 height 256
copy ul "We design low‑cost, competitive plans that prioritize measurable participant ou…"
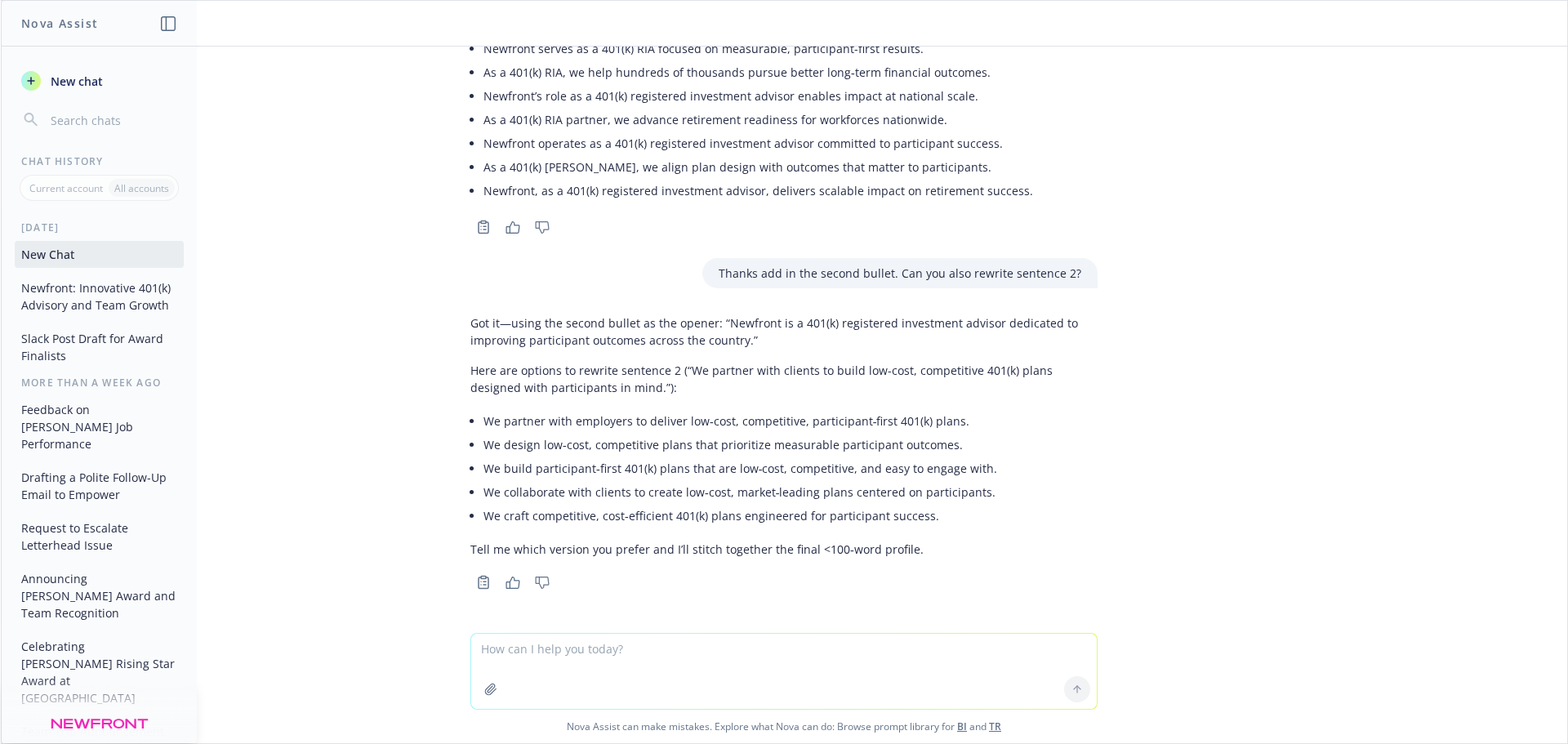
click at [619, 428] on li "We partner with employers to deliver low‑cost, competitive, participant‑first 4…" at bounding box center [790, 421] width 614 height 24
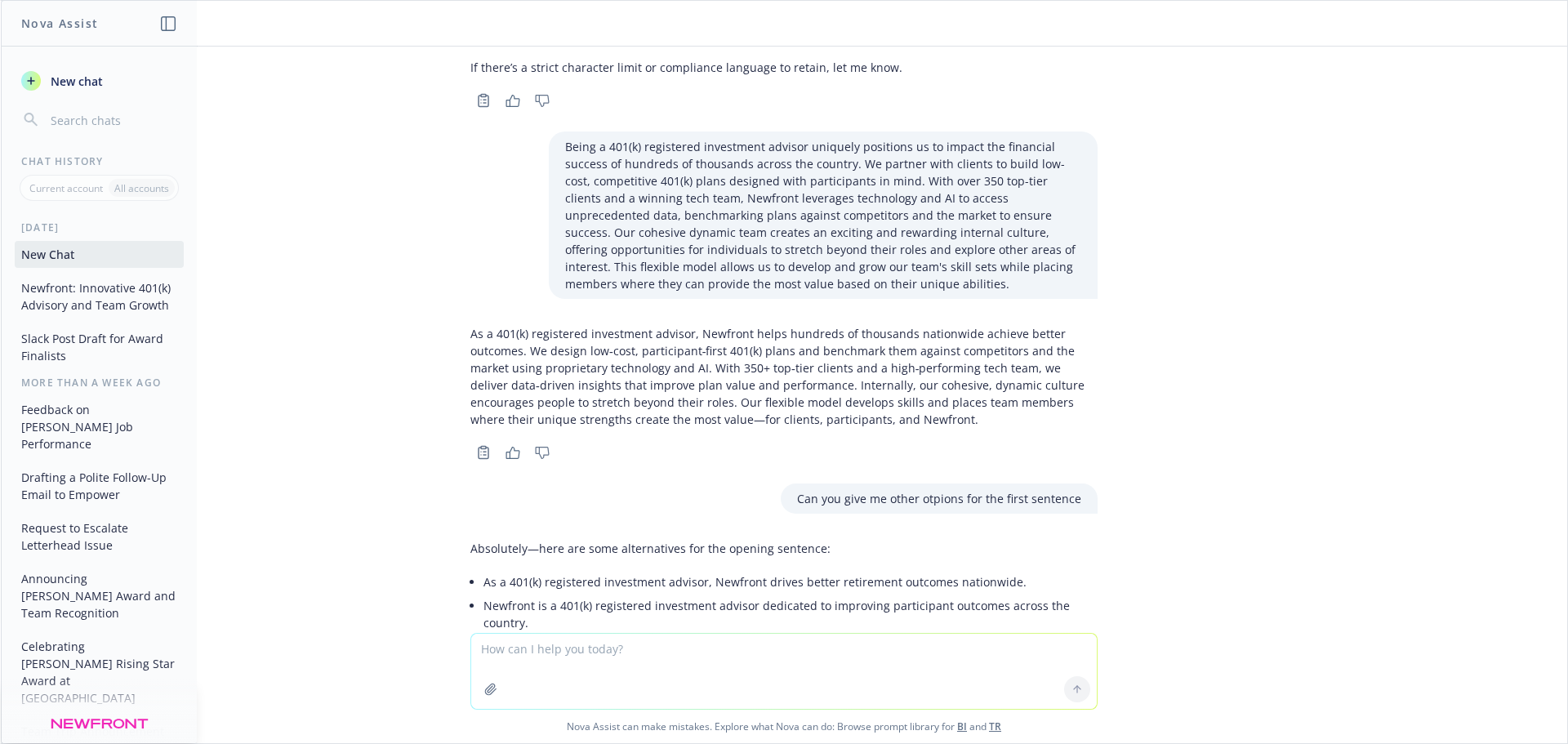
scroll to position [0, 0]
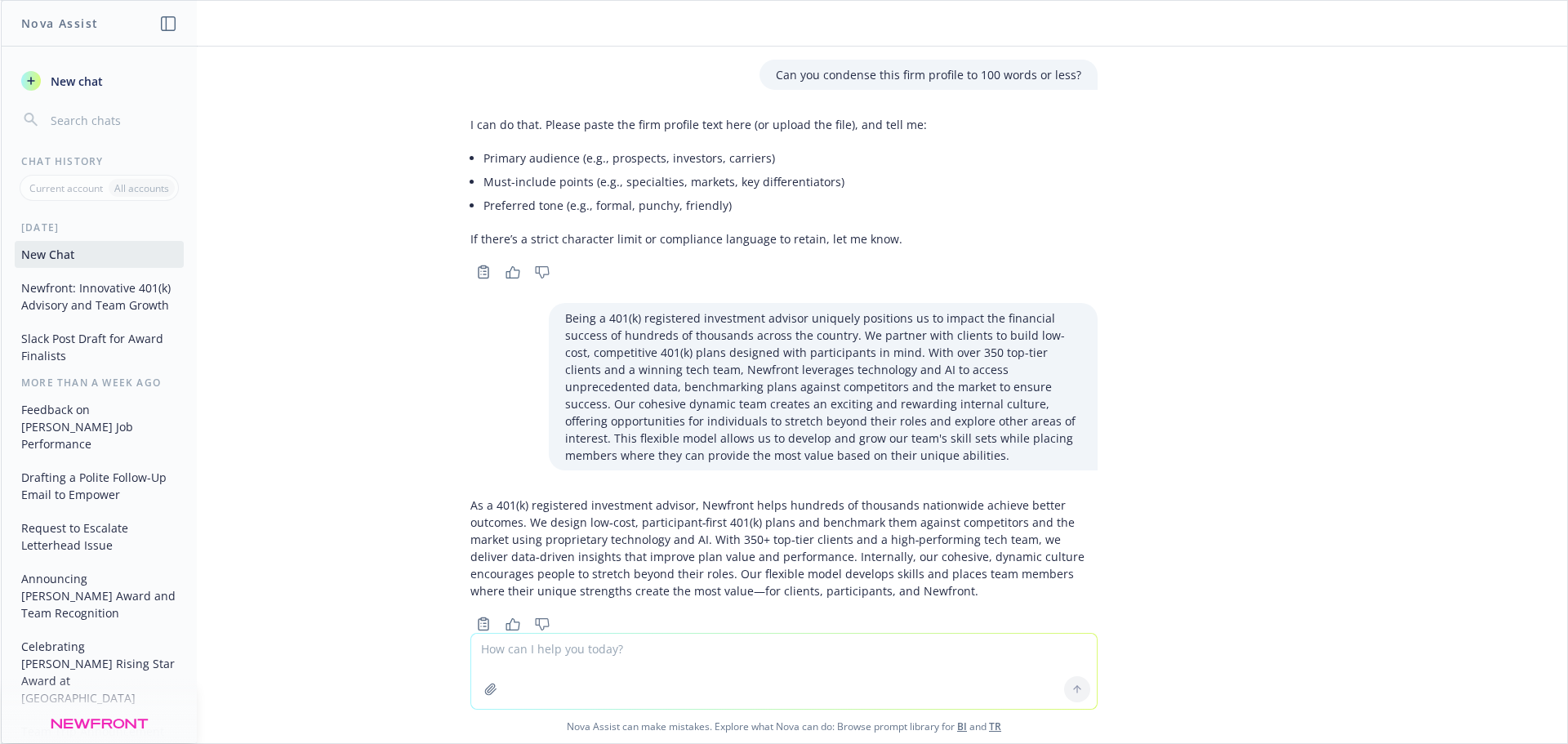
click at [766, 351] on p "Being a 401(k) registered investment advisor uniquely positions us to impact th…" at bounding box center [823, 387] width 516 height 154
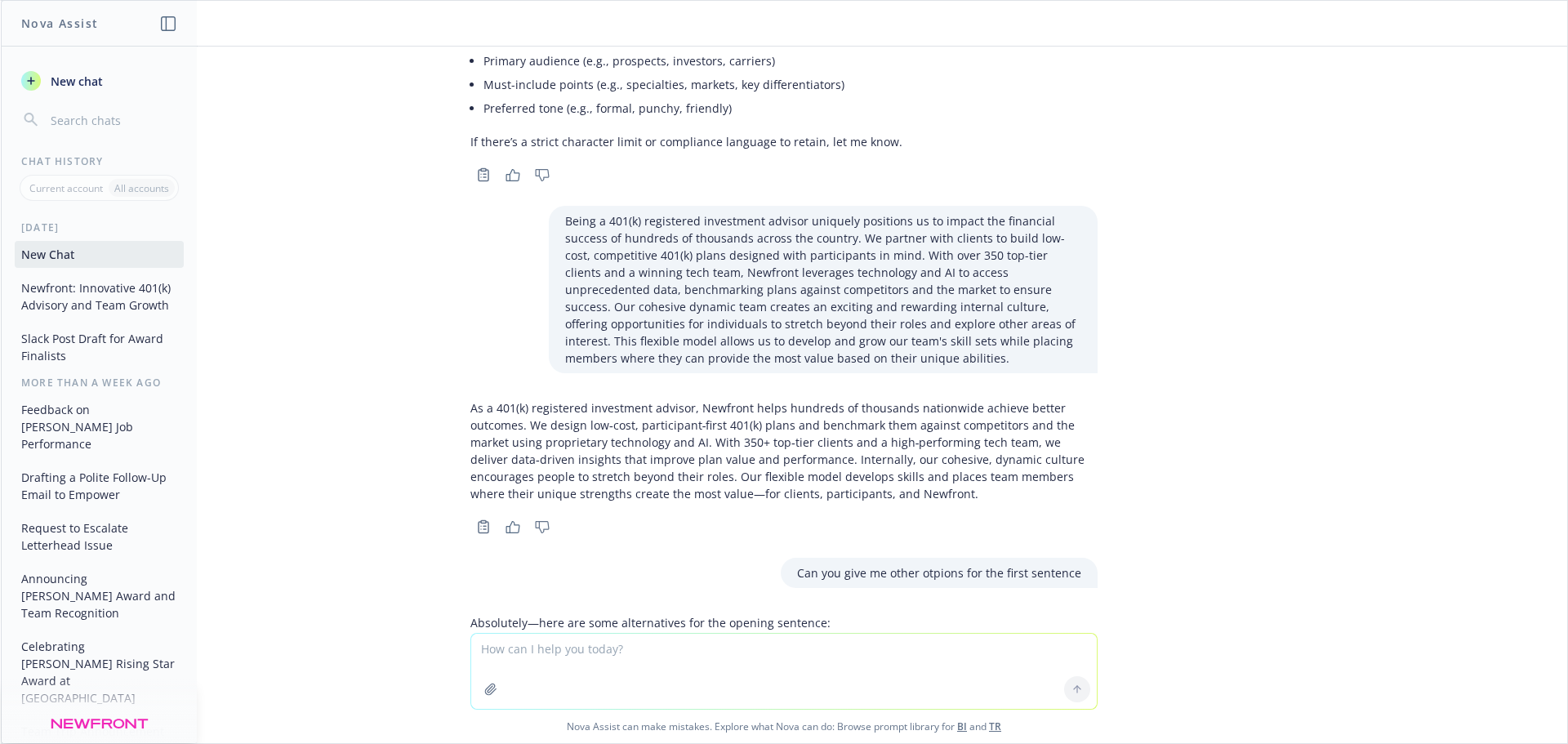
scroll to position [245, 0]
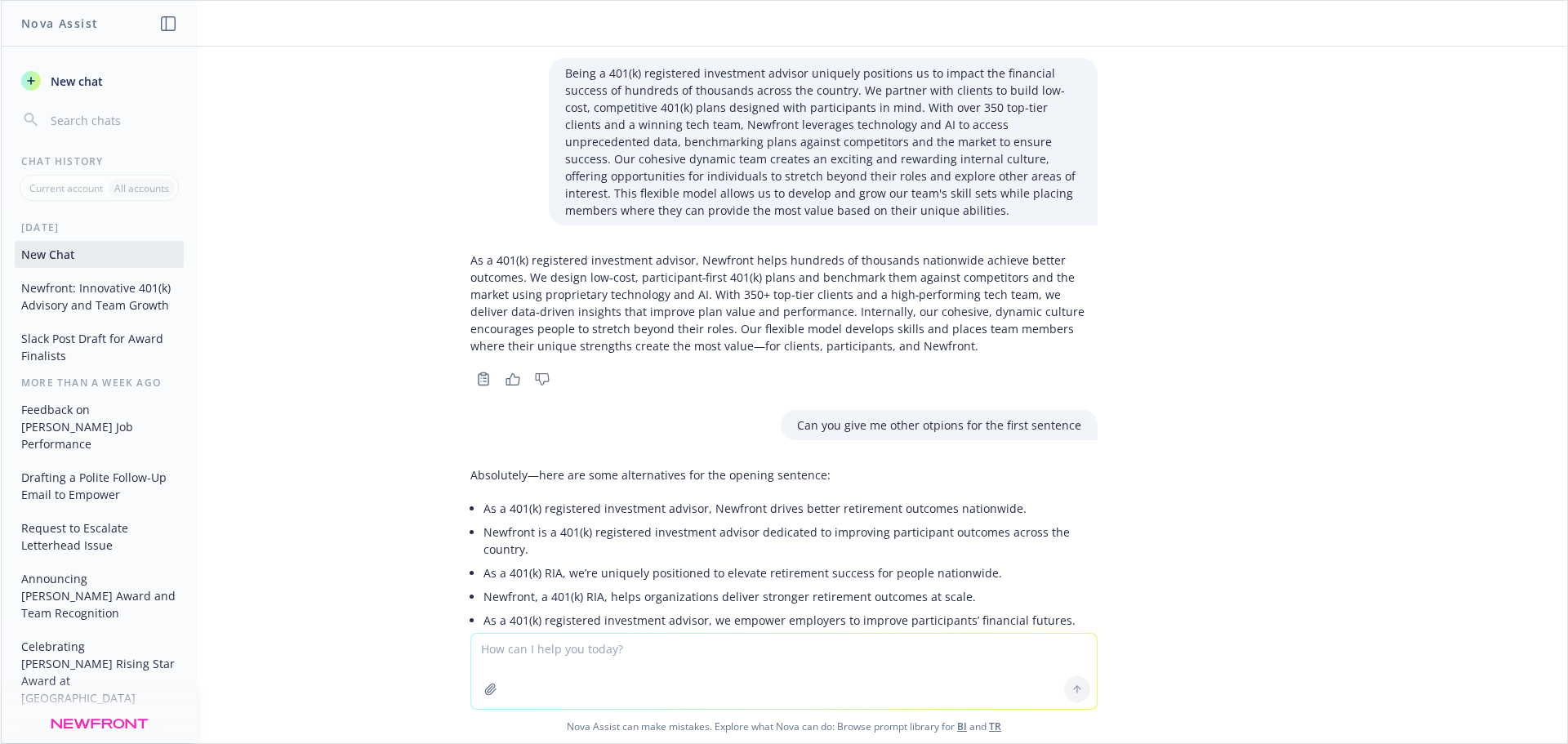
click at [739, 274] on p "As a 401(k) registered investment advisor, Newfront helps hundreds of thousands…" at bounding box center [784, 303] width 627 height 103
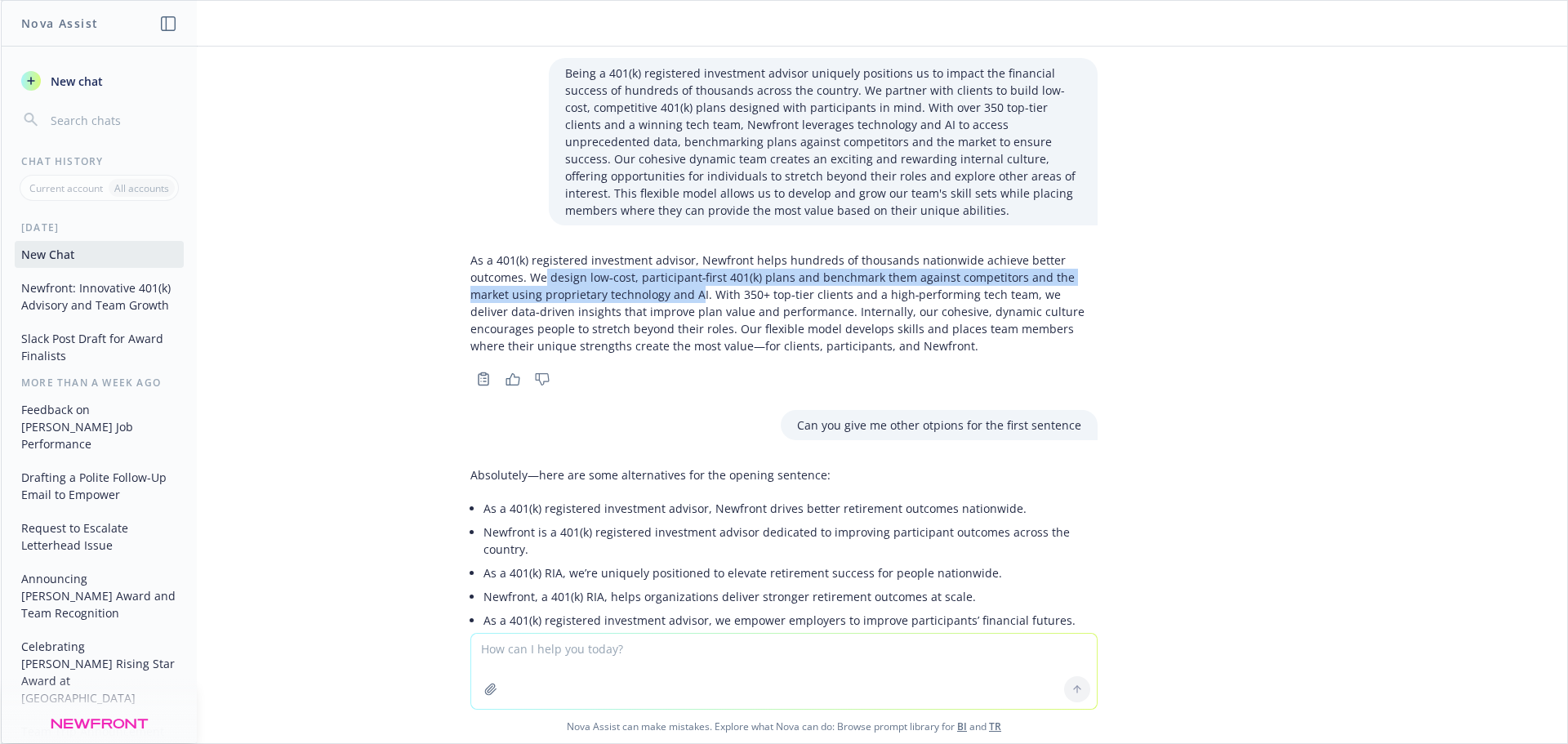
drag, startPoint x: 533, startPoint y: 273, endPoint x: 686, endPoint y: 290, distance: 153.9
click at [686, 290] on p "As a 401(k) registered investment advisor, Newfront helps hundreds of thousands…" at bounding box center [784, 303] width 627 height 103
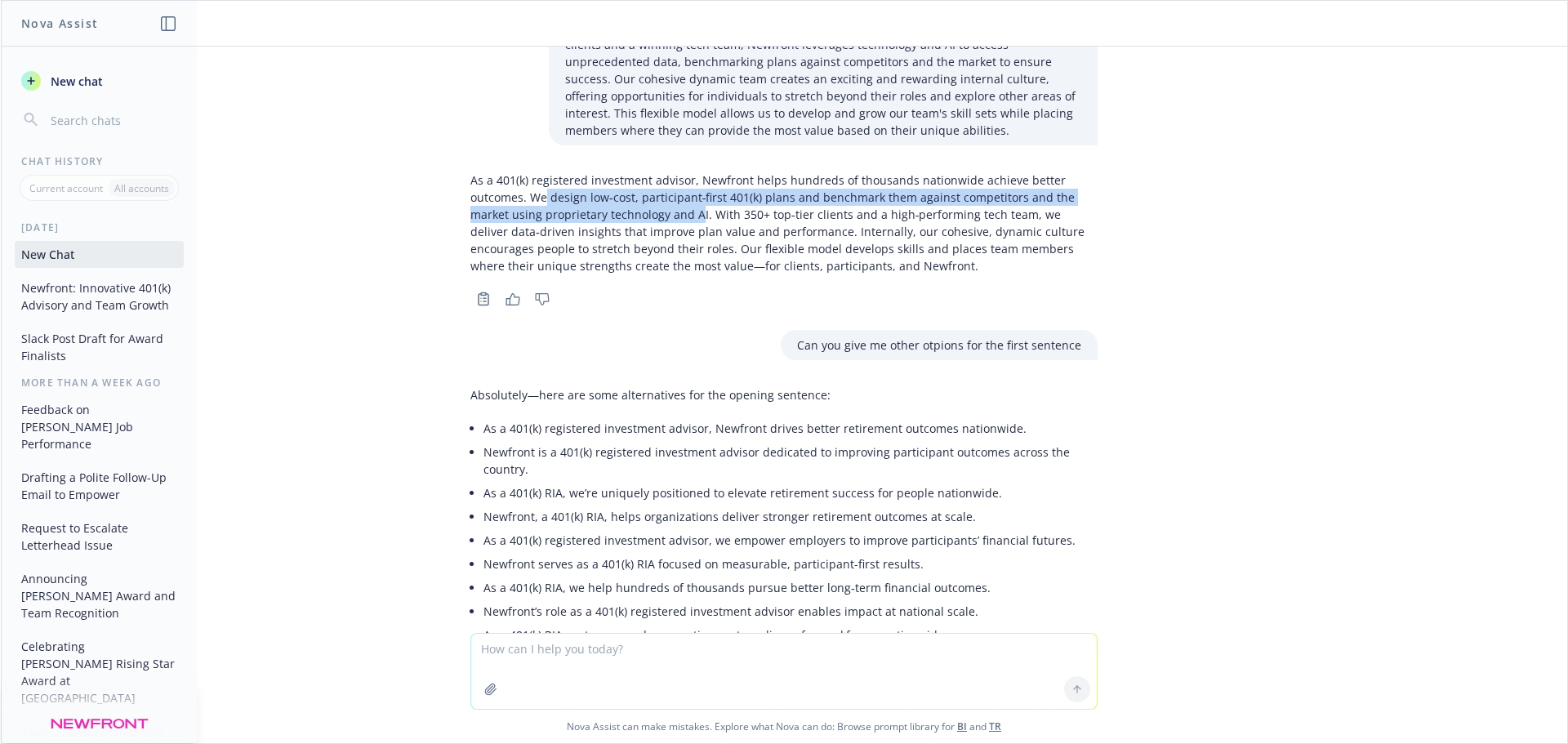
scroll to position [350, 0]
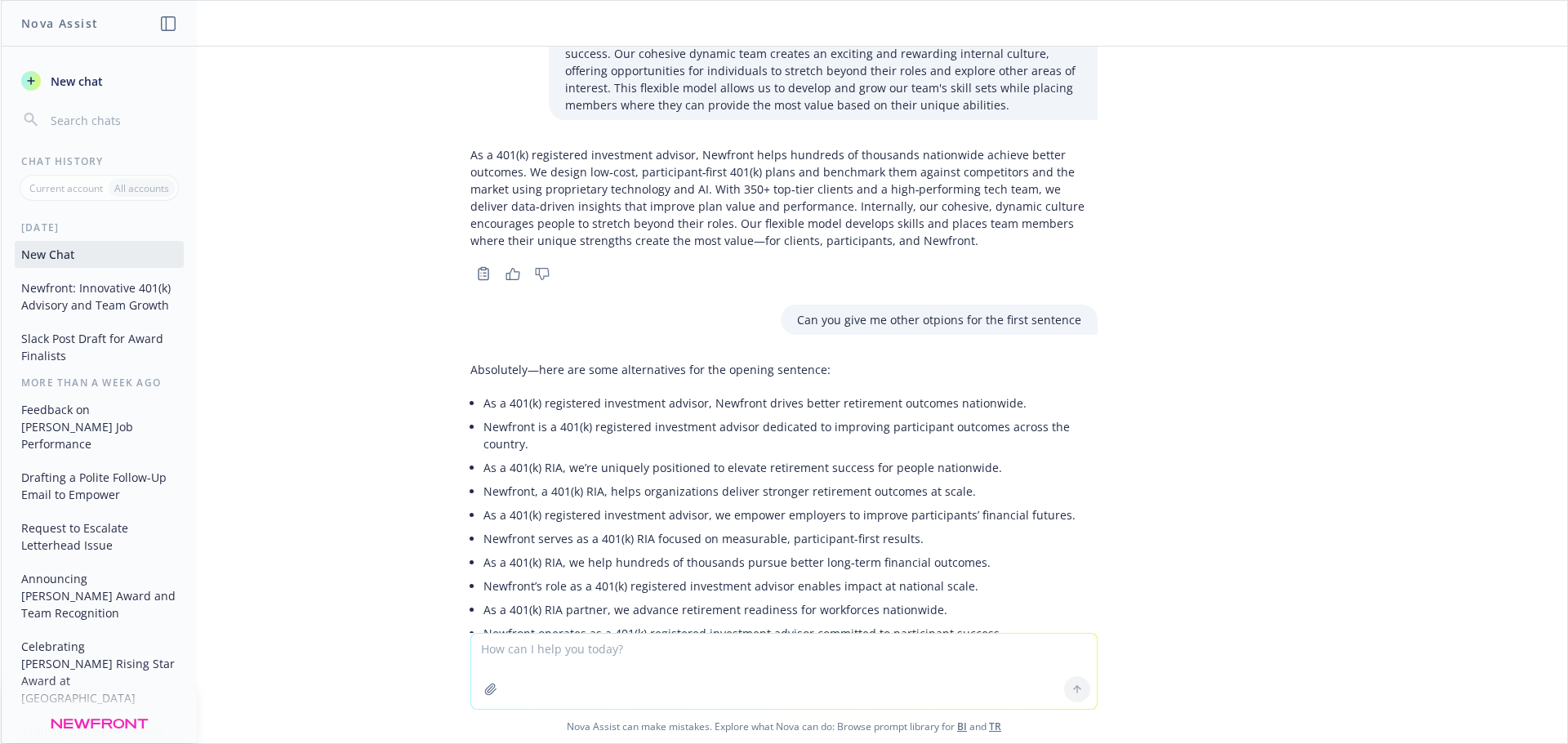
click at [603, 227] on p "As a 401(k) registered investment advisor, Newfront helps hundreds of thousands…" at bounding box center [784, 197] width 627 height 103
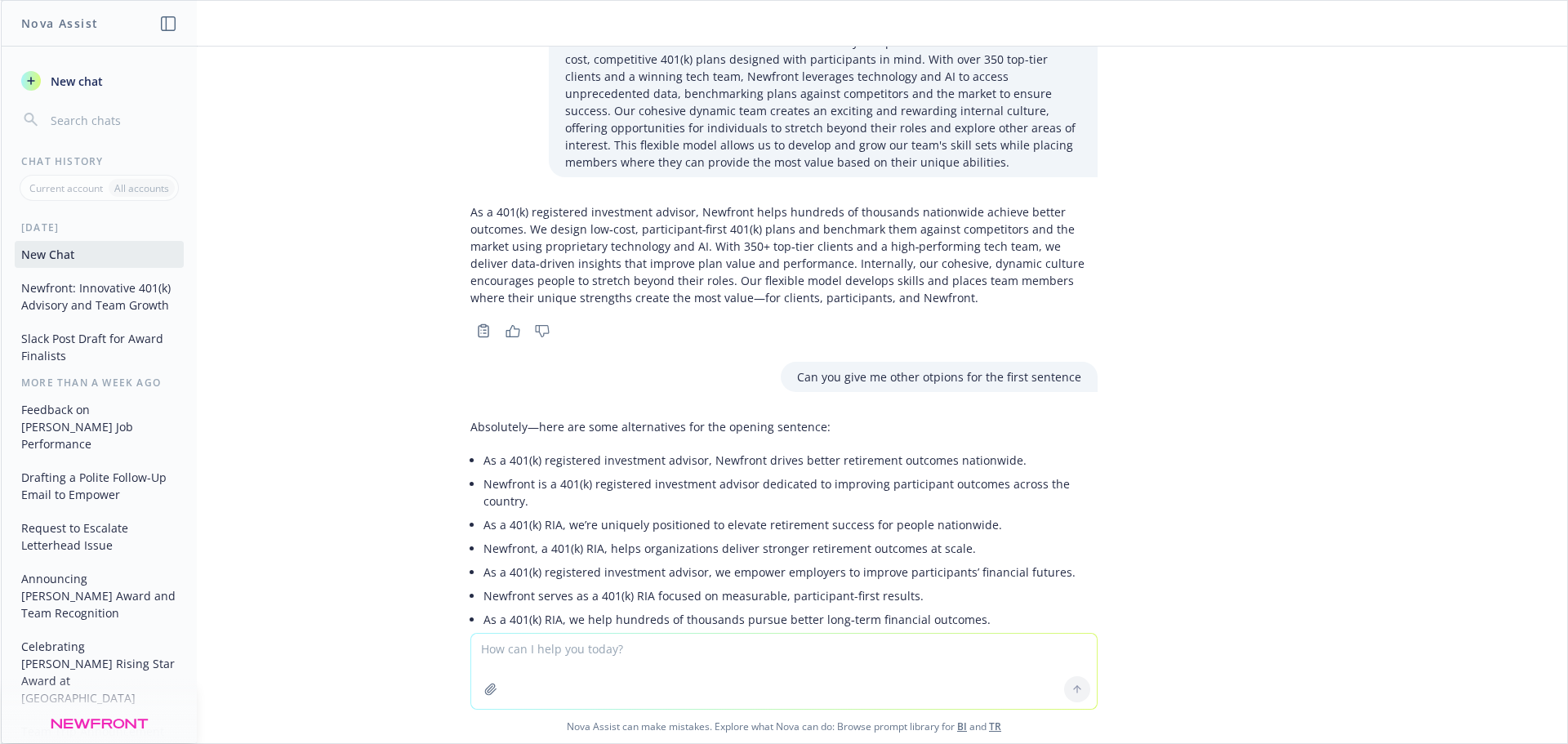
scroll to position [268, 0]
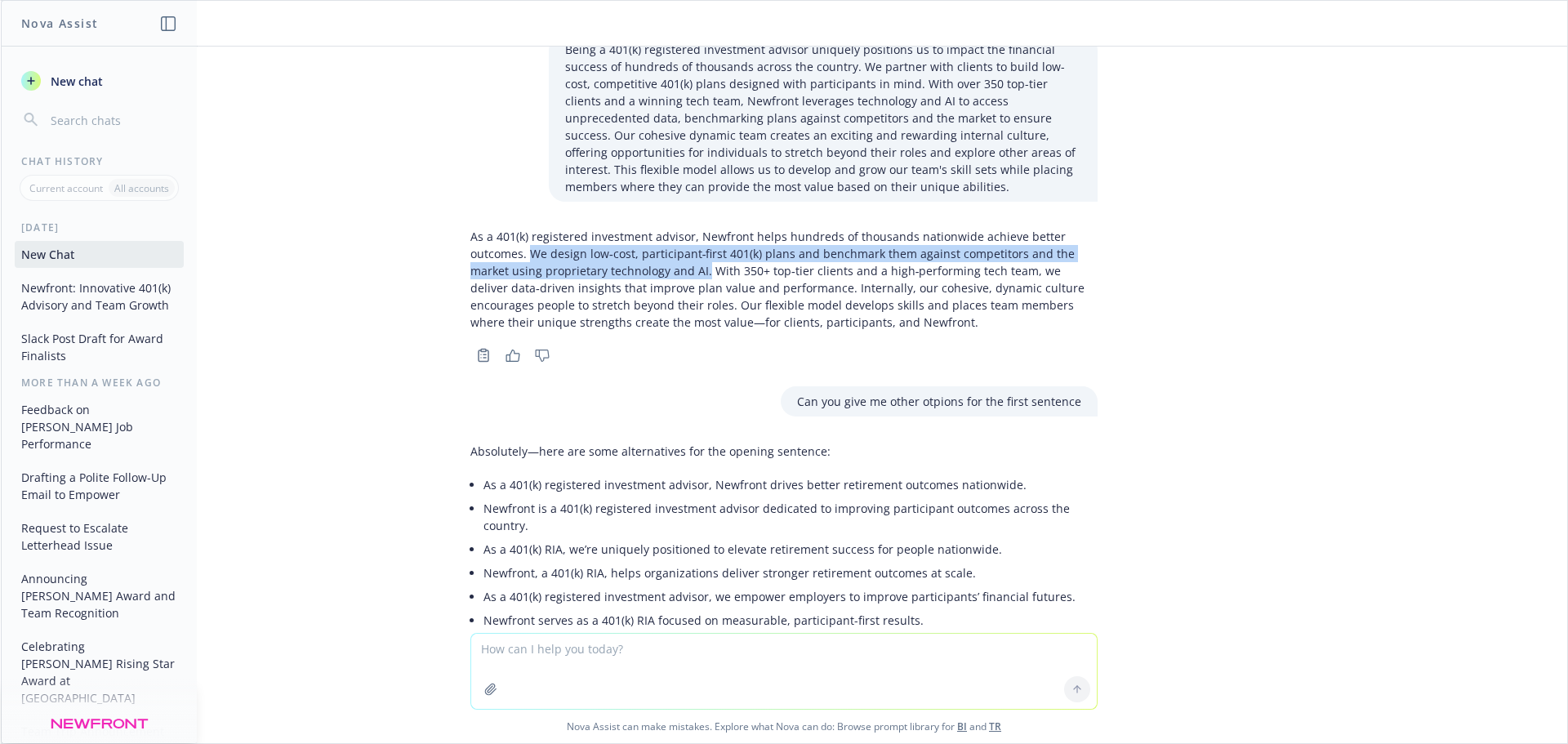
drag, startPoint x: 520, startPoint y: 253, endPoint x: 692, endPoint y: 276, distance: 173.5
click at [692, 276] on p "As a 401(k) registered investment advisor, Newfront helps hundreds of thousands…" at bounding box center [784, 279] width 627 height 103
copy p "We design low‑cost, participant‑first 401(k) plans and benchmark them against c…"
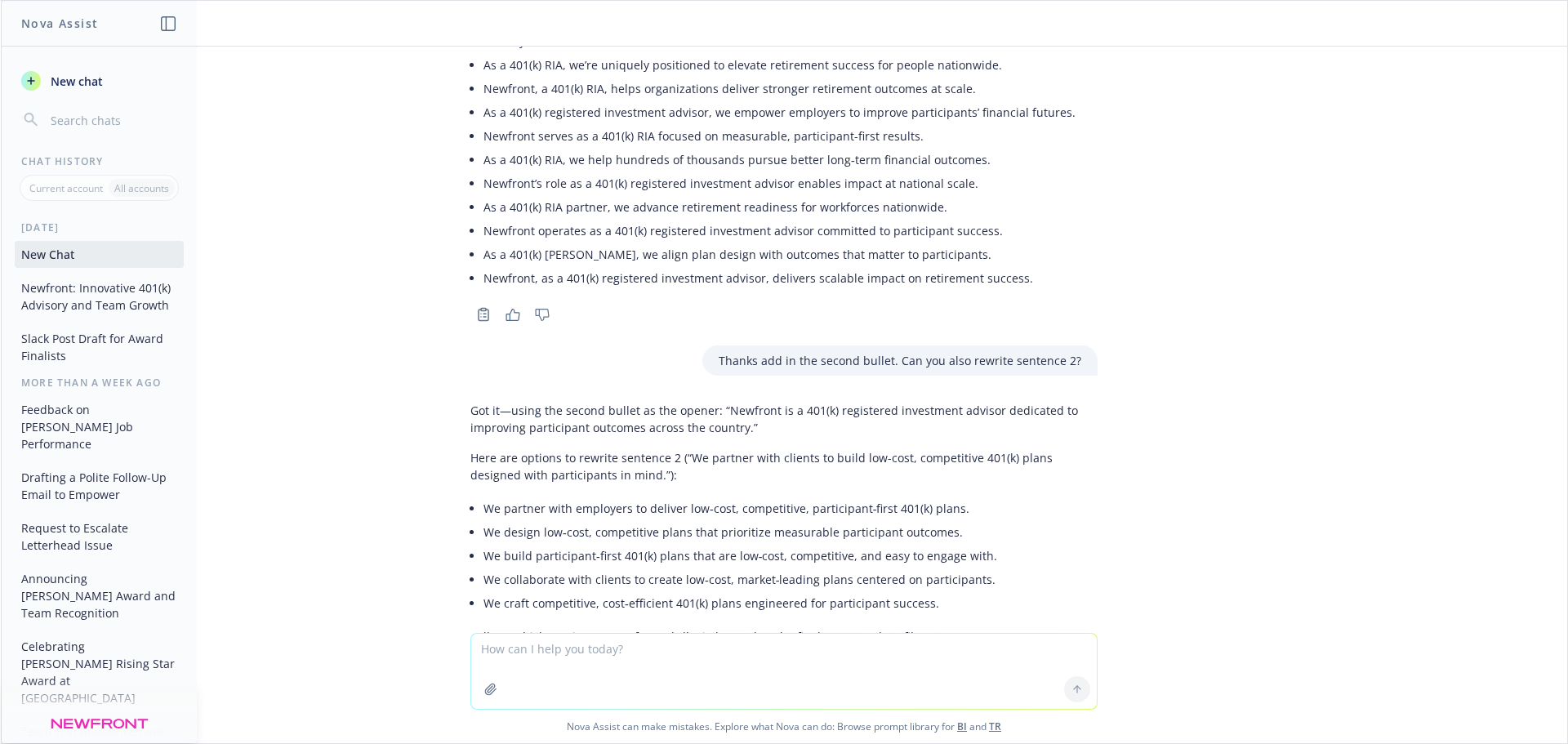
scroll to position [840, 0]
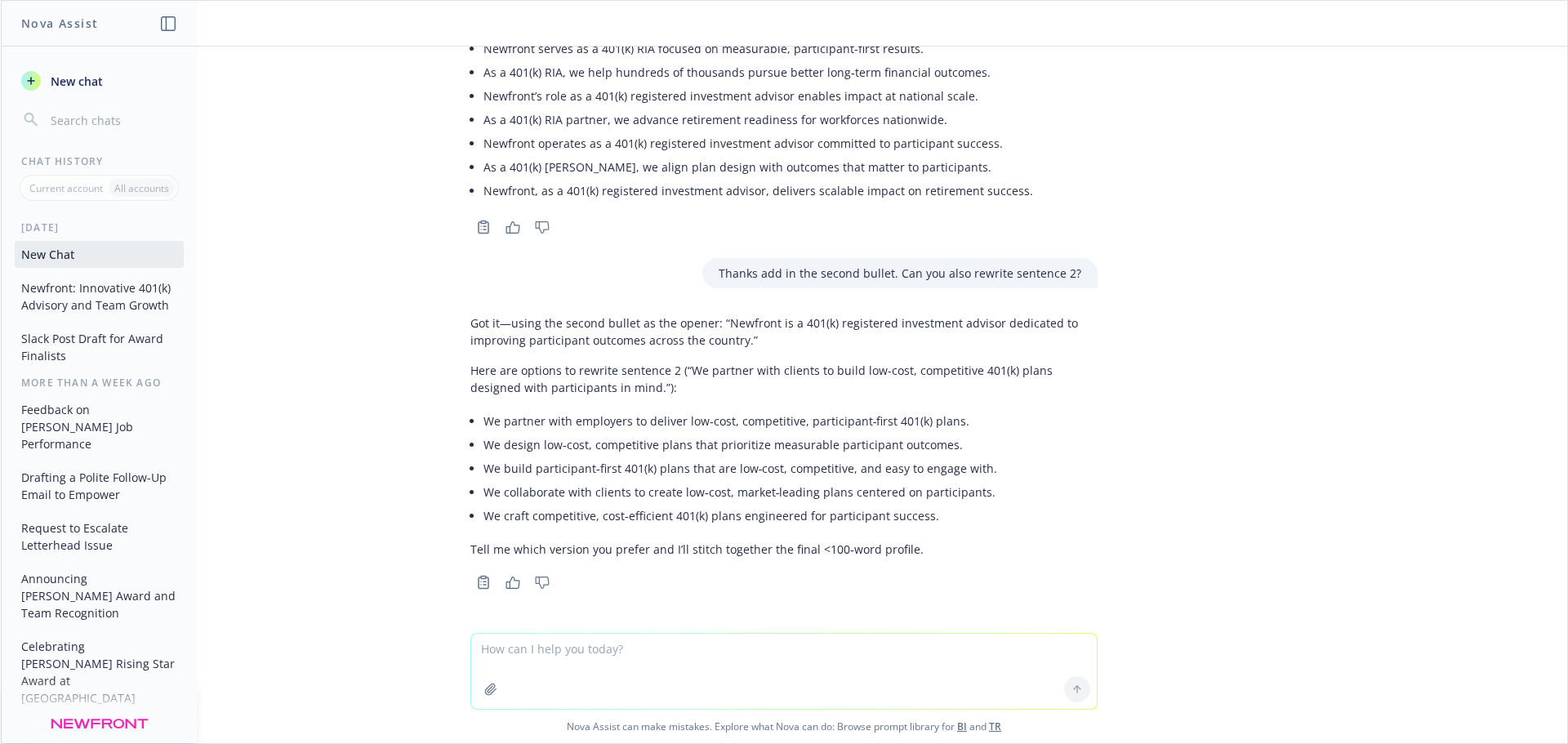
click at [517, 663] on textarea at bounding box center [784, 671] width 626 height 75
paste textarea "We design low‑cost, participant‑first 401(k) plans and benchmark them against c…"
type textarea "Rewrite this please: We design low‑cost, participant‑first 401(k) plans and ben…"
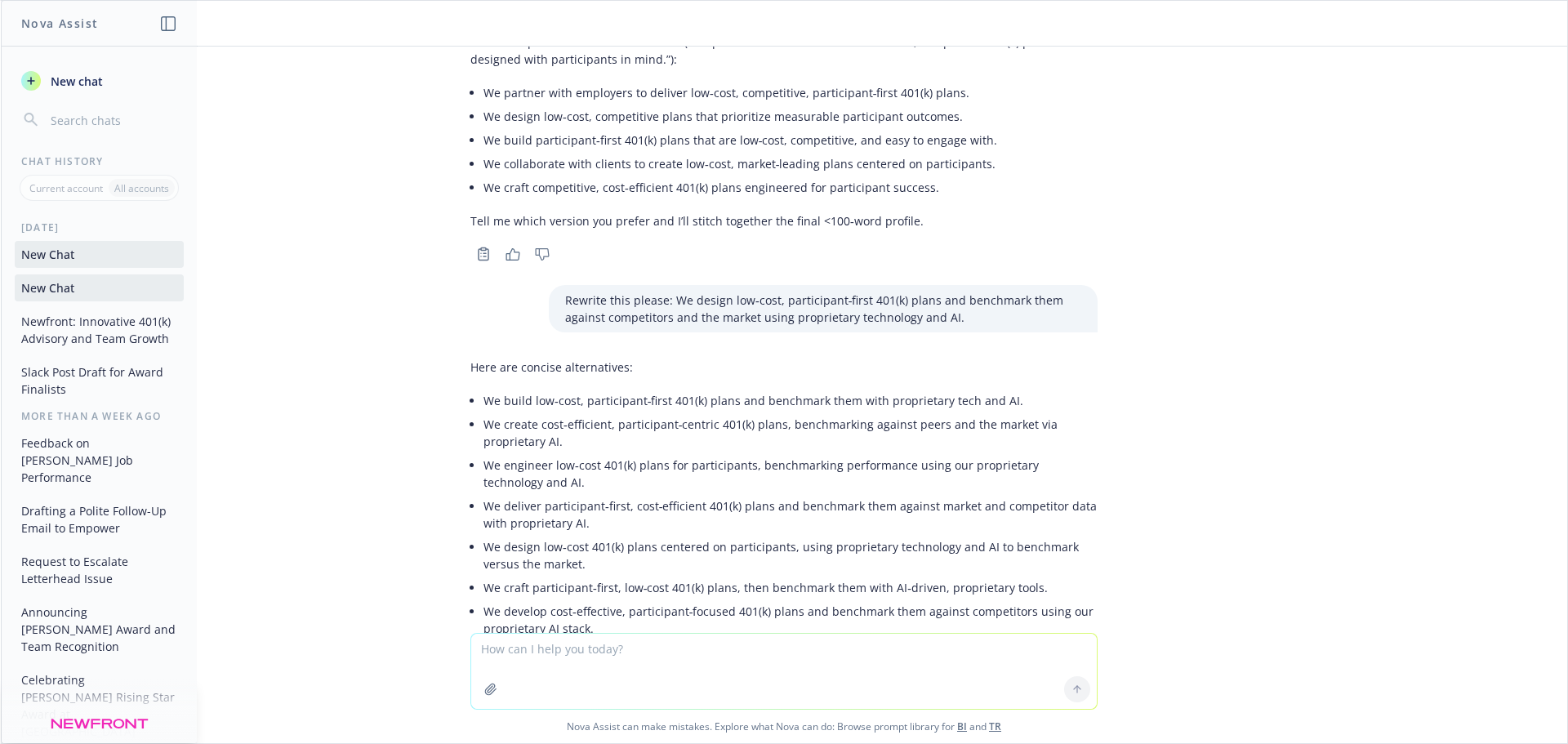
scroll to position [1339, 0]
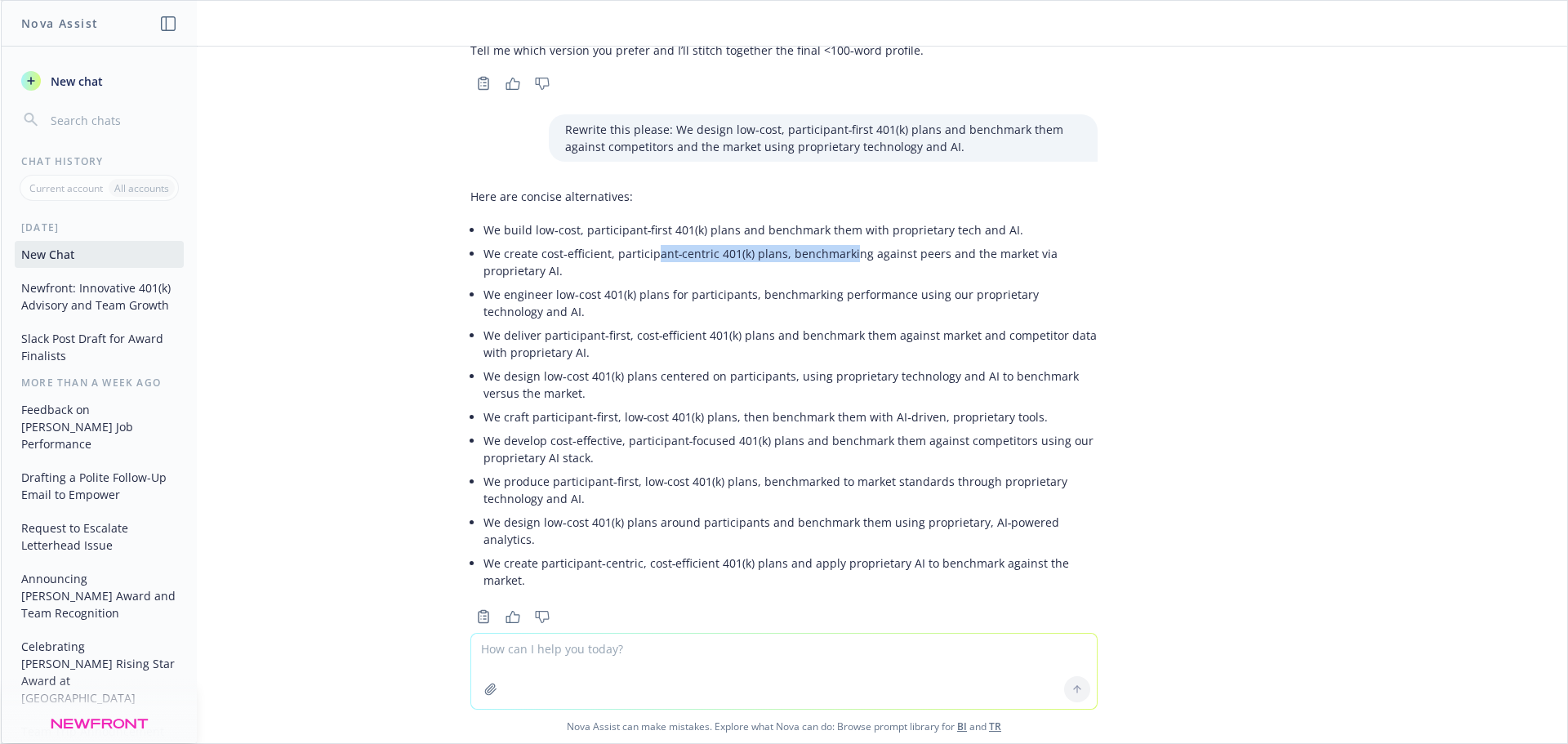
drag, startPoint x: 643, startPoint y: 251, endPoint x: 835, endPoint y: 250, distance: 192.0
click at [835, 250] on li "We create cost‑efficient, participant‑centric 401(k) plans, benchmarking agains…" at bounding box center [790, 262] width 614 height 41
click at [847, 291] on li "We engineer low‑cost 401(k) plans for participants, benchmarking performance us…" at bounding box center [790, 302] width 614 height 41
click at [586, 267] on li "We create cost‑efficient, participant‑centric 401(k) plans, benchmarking agains…" at bounding box center [790, 262] width 614 height 41
click at [551, 273] on li "We create cost‑efficient, participant‑centric 401(k) plans, benchmarking agains…" at bounding box center [790, 262] width 614 height 41
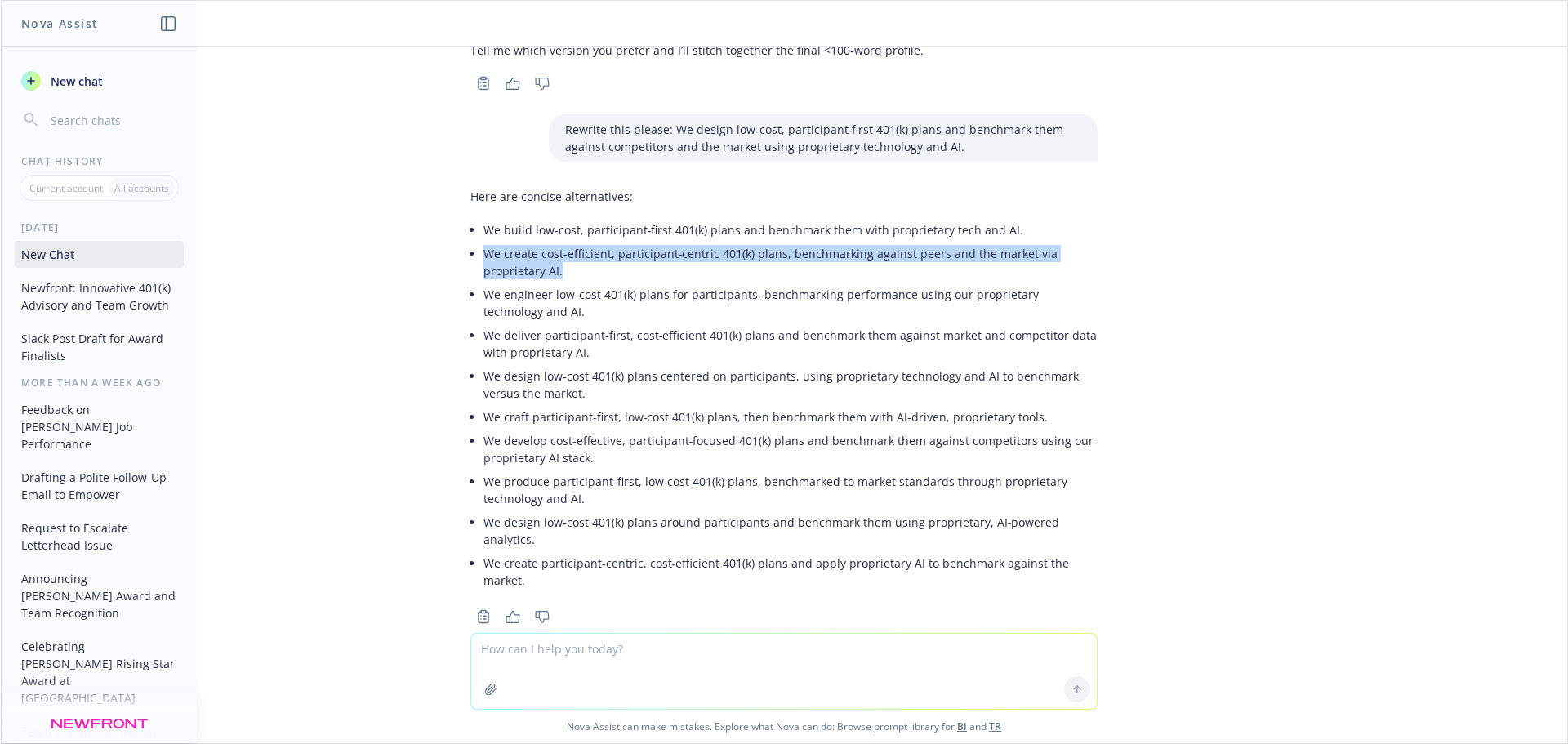
drag, startPoint x: 554, startPoint y: 271, endPoint x: 462, endPoint y: 256, distance: 93.2
click at [471, 256] on div "Here are concise alternatives: We build low‑cost, participant‑first 401(k) plan…" at bounding box center [784, 390] width 627 height 418
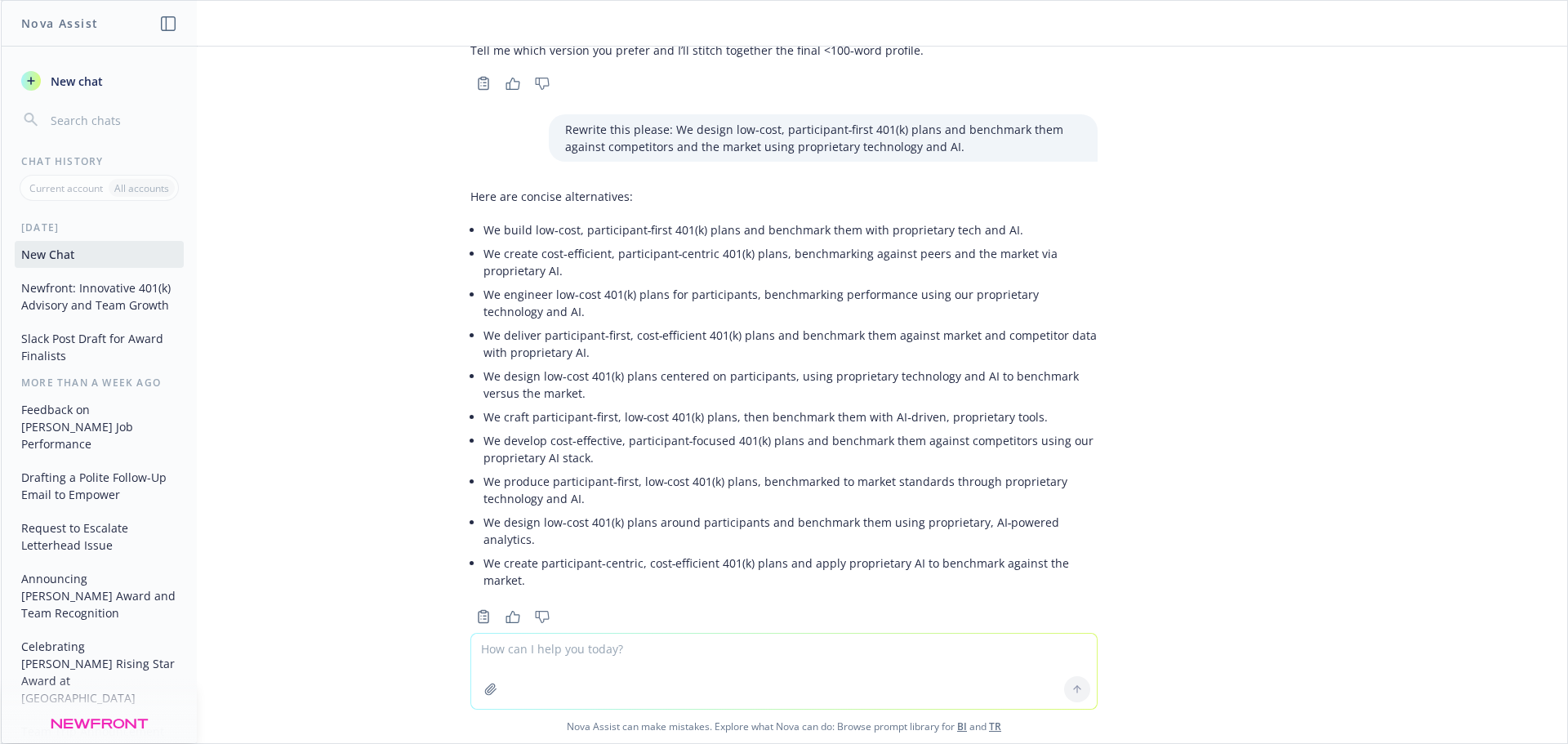
click at [563, 409] on li "We craft participant‑first, low‑cost 401(k) plans, then benchmark them with AI‑…" at bounding box center [790, 417] width 614 height 24
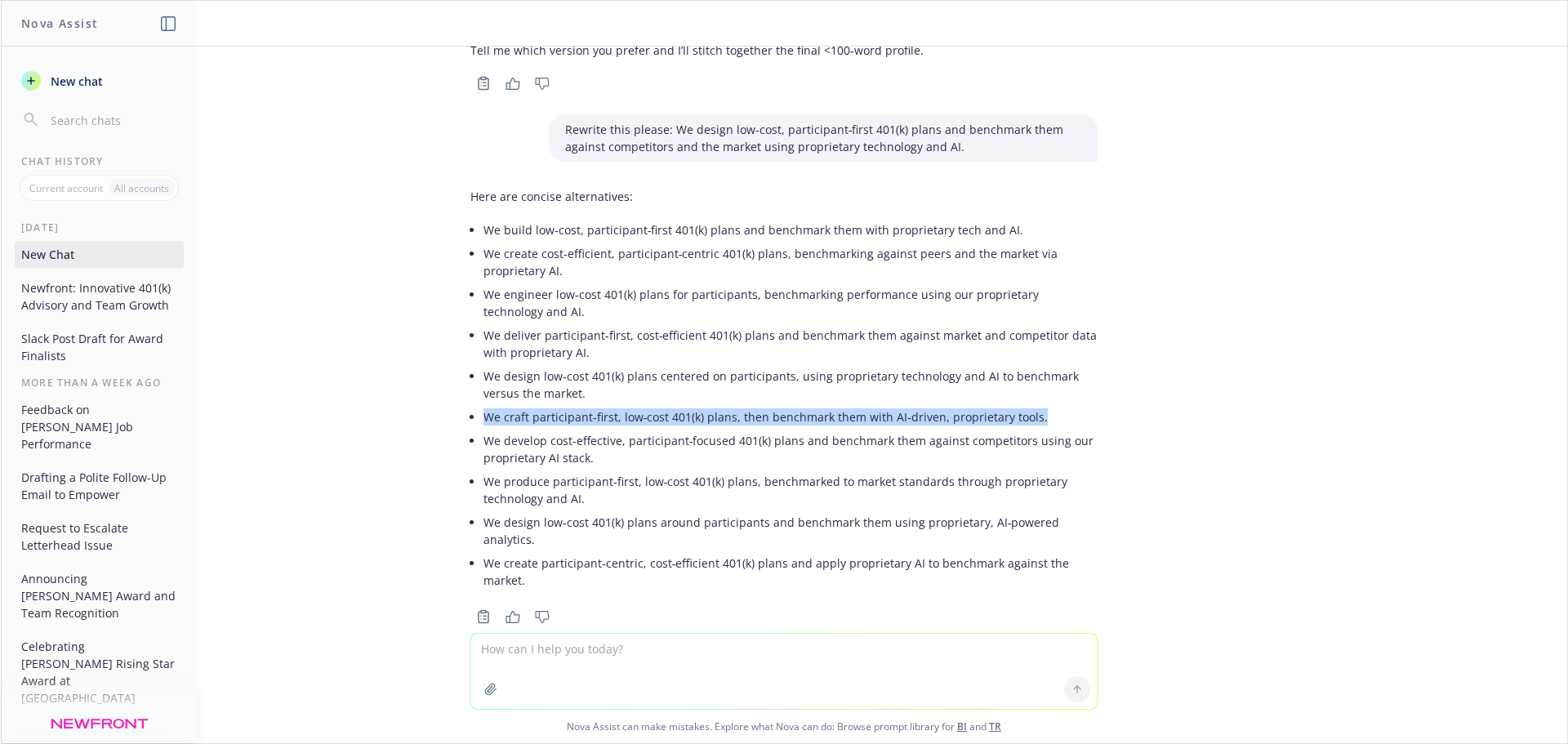
drag, startPoint x: 1020, startPoint y: 419, endPoint x: 466, endPoint y: 414, distance: 554.0
click at [471, 414] on div "Here are concise alternatives: We build low‑cost, participant‑first 401(k) plan…" at bounding box center [784, 390] width 627 height 418
copy li "We craft participant‑first, low‑cost 401(k) plans, then benchmark them with AI‑…"
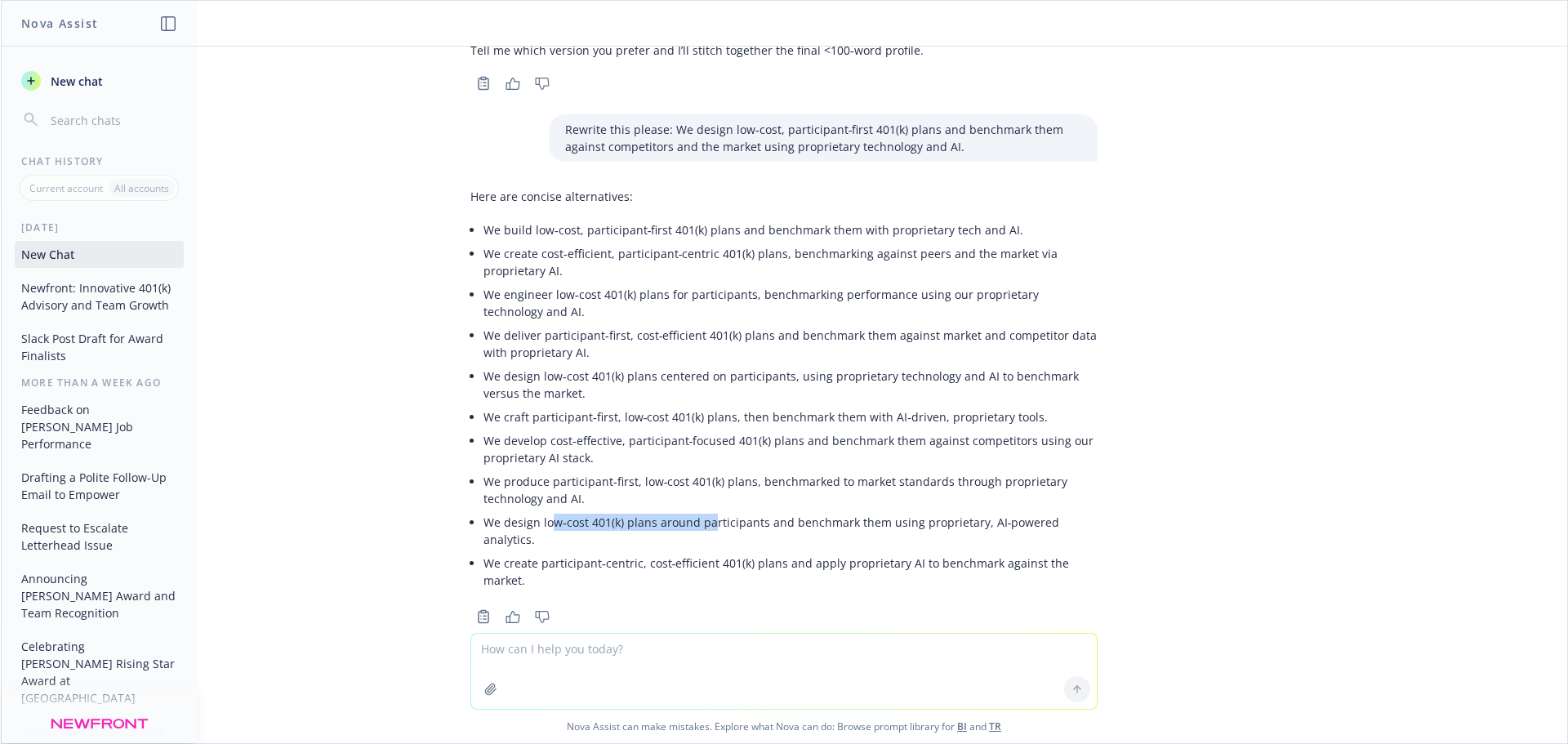
drag, startPoint x: 536, startPoint y: 525, endPoint x: 699, endPoint y: 522, distance: 163.0
click at [699, 522] on li "We design low‑cost 401(k) plans around participants and benchmark them using pr…" at bounding box center [790, 530] width 614 height 41
click at [725, 523] on li "We design low‑cost 401(k) plans around participants and benchmark them using pr…" at bounding box center [790, 530] width 614 height 41
drag, startPoint x: 534, startPoint y: 550, endPoint x: 756, endPoint y: 550, distance: 222.0
click at [756, 551] on li "We create participant‑centric, cost‑efficient 401(k) plans and apply proprietar…" at bounding box center [790, 571] width 614 height 41
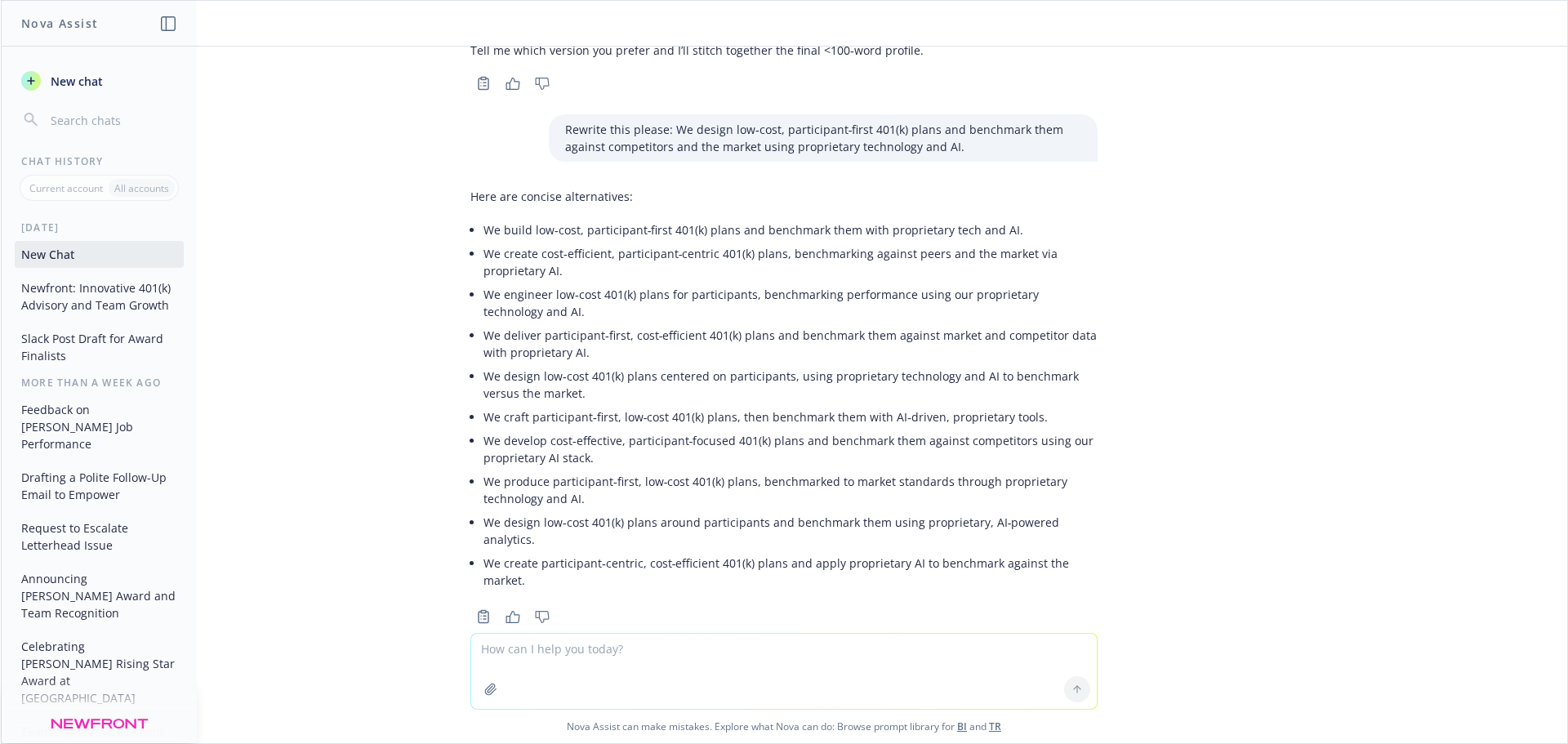
click at [811, 551] on li "We create participant‑centric, cost‑efficient 401(k) plans and apply proprietar…" at bounding box center [790, 571] width 614 height 41
click at [509, 652] on textarea at bounding box center [784, 671] width 626 height 75
paste textarea "Newfront is a 401(k) registered investment advisor dedicated to improving parti…"
type textarea "Is this under 100 words? Newfront is a 401(k) registered investment advisor ded…"
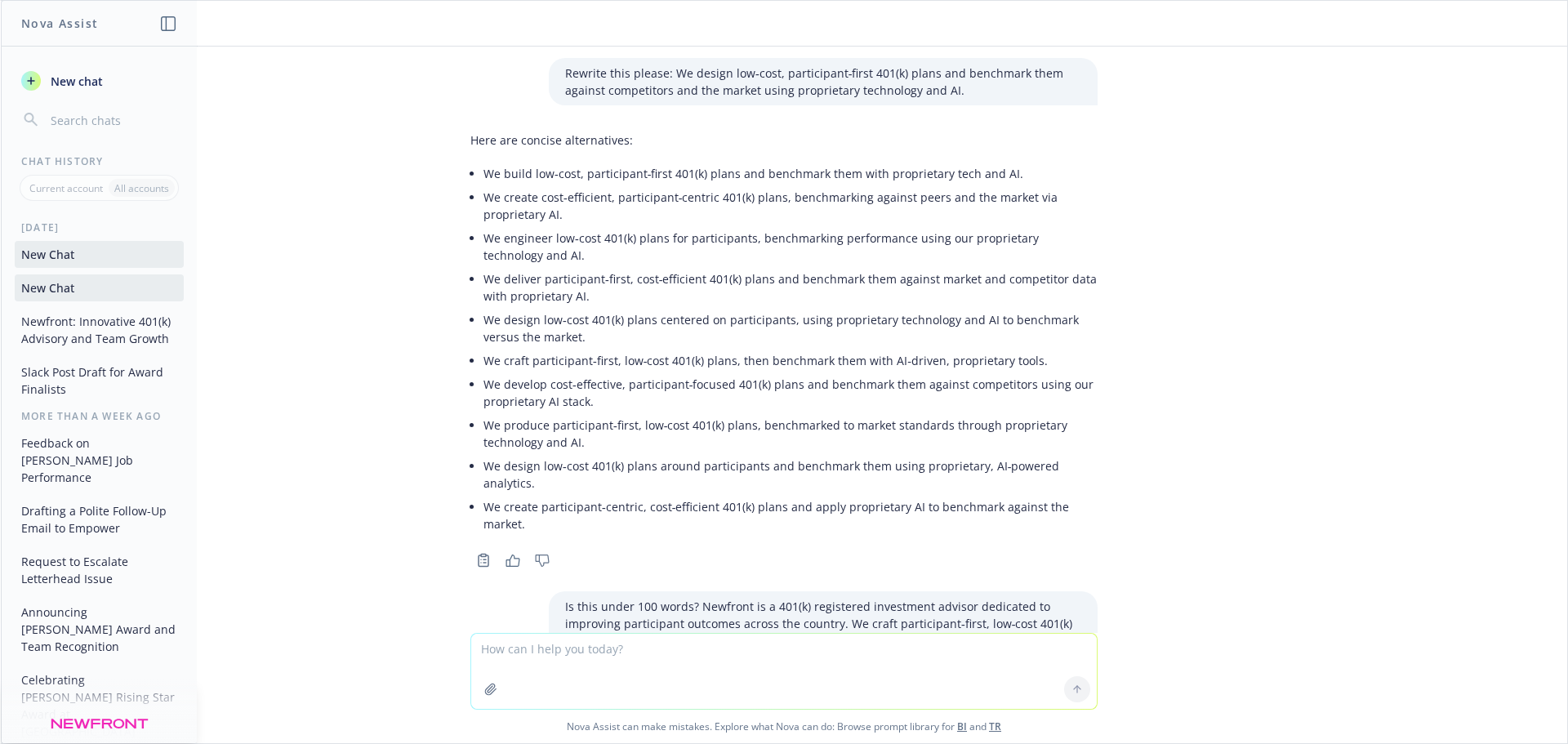
scroll to position [1588, 0]
